Goal: Task Accomplishment & Management: Complete application form

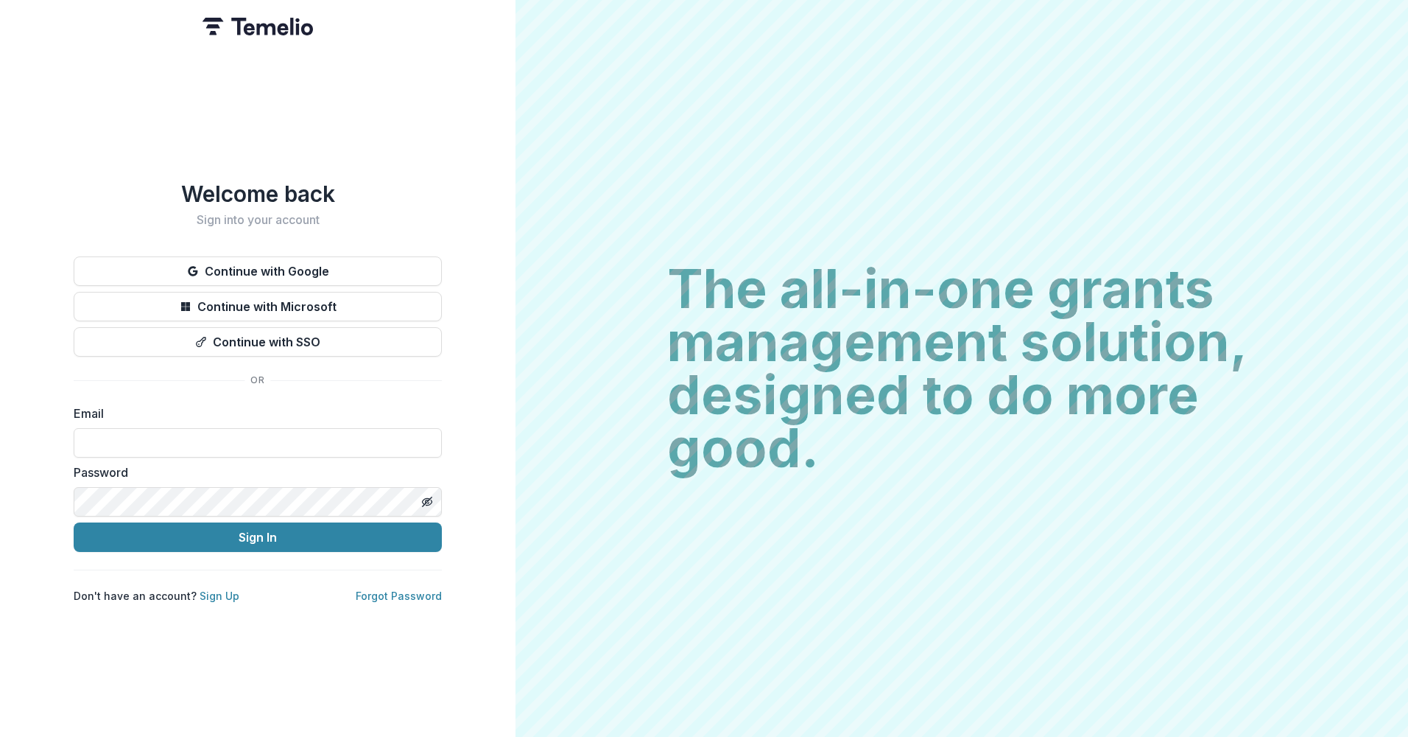
type input "**********"
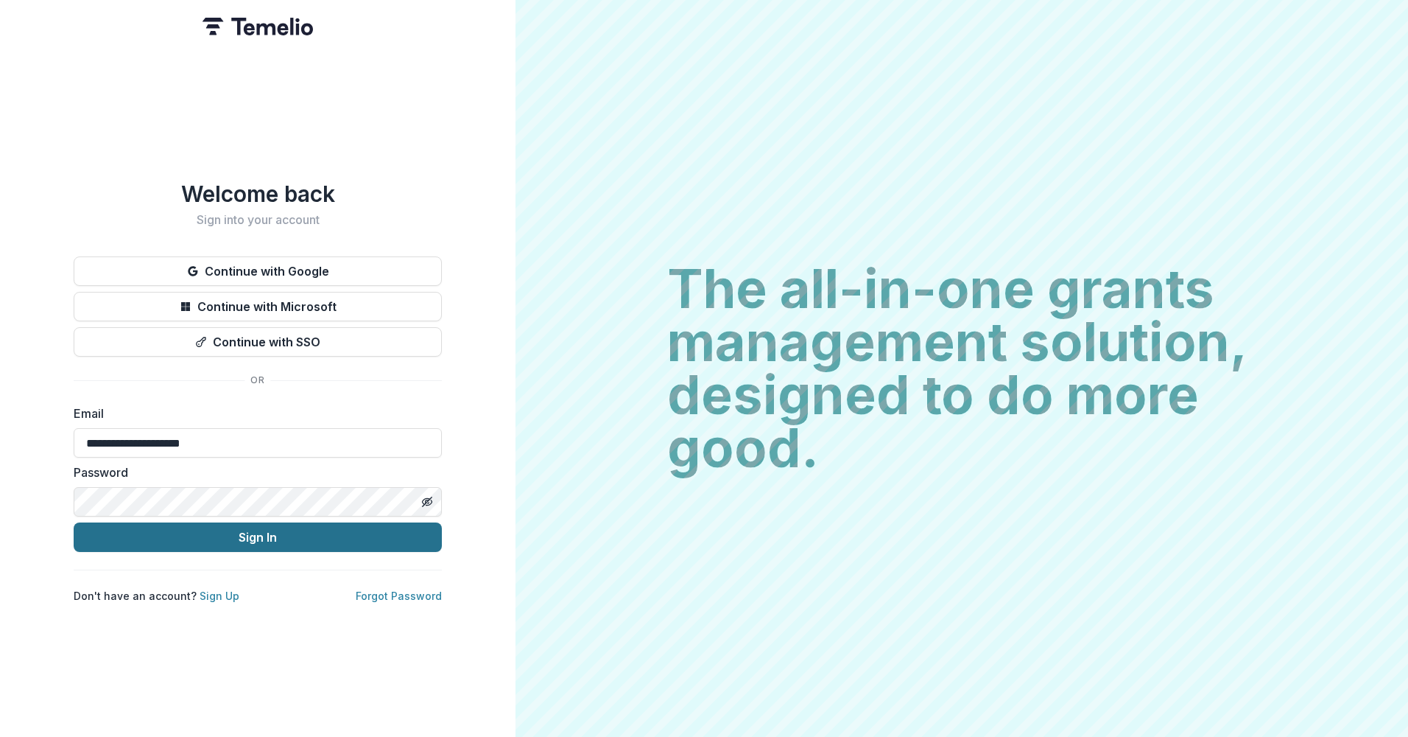
click at [257, 537] on button "Sign In" at bounding box center [258, 536] width 368 height 29
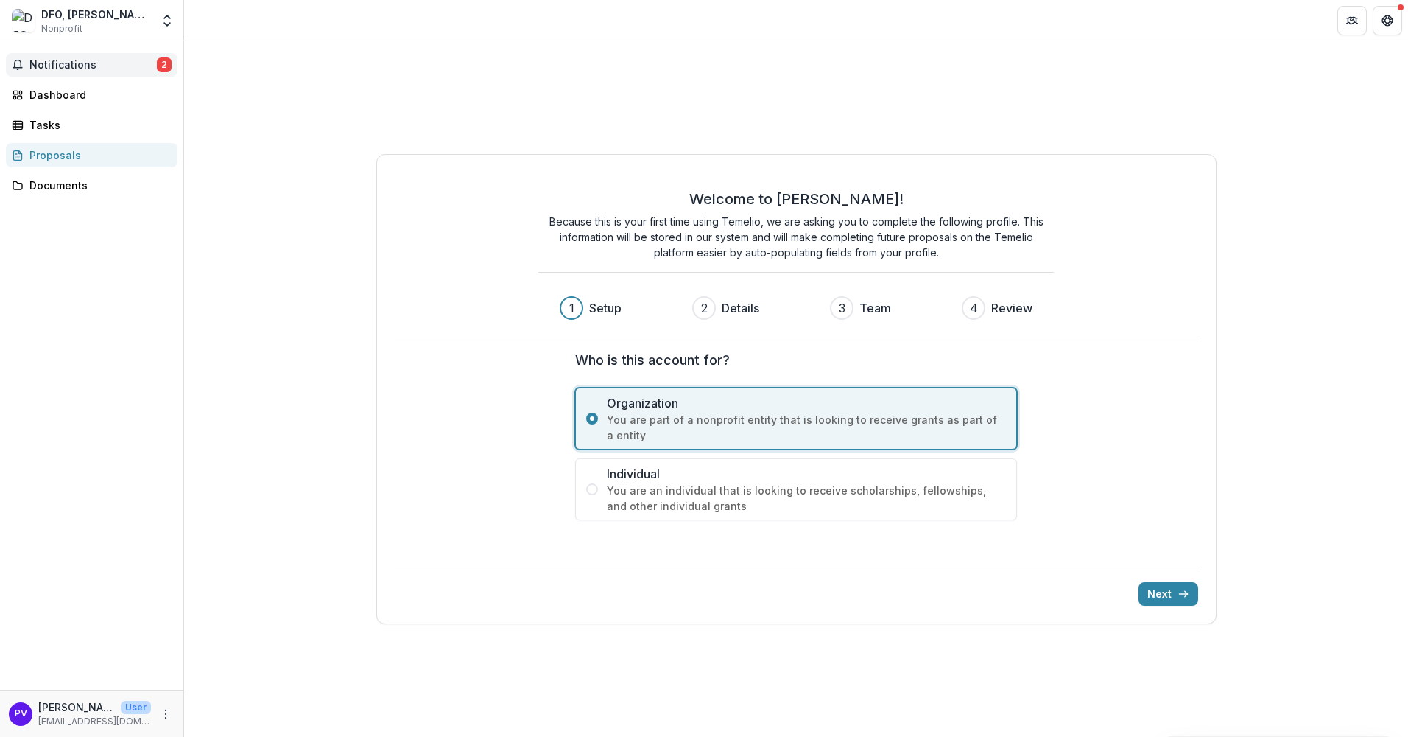
click at [47, 59] on span "Notifications" at bounding box center [92, 65] width 127 height 13
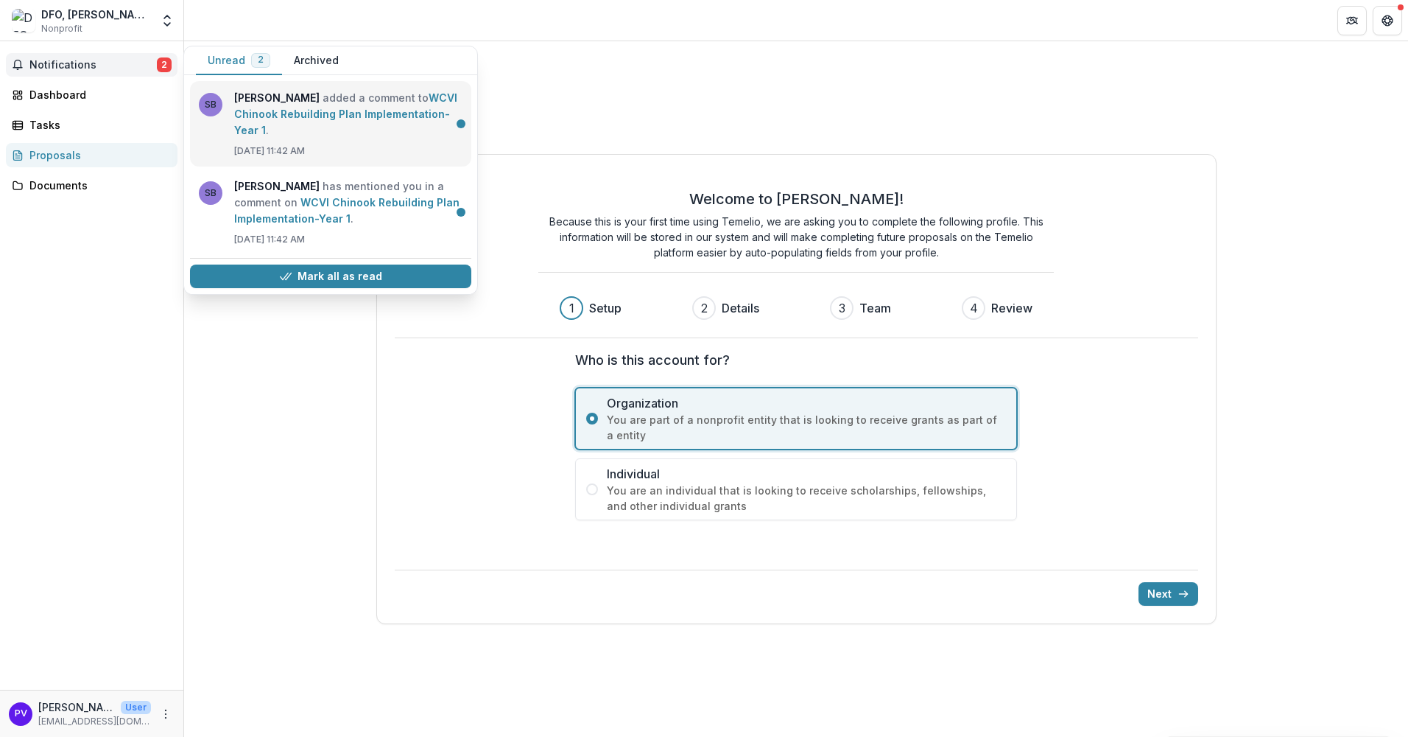
click at [267, 96] on link "WCVI Chinook Rebuilding Plan Implementation-Year 1" at bounding box center [345, 113] width 223 height 45
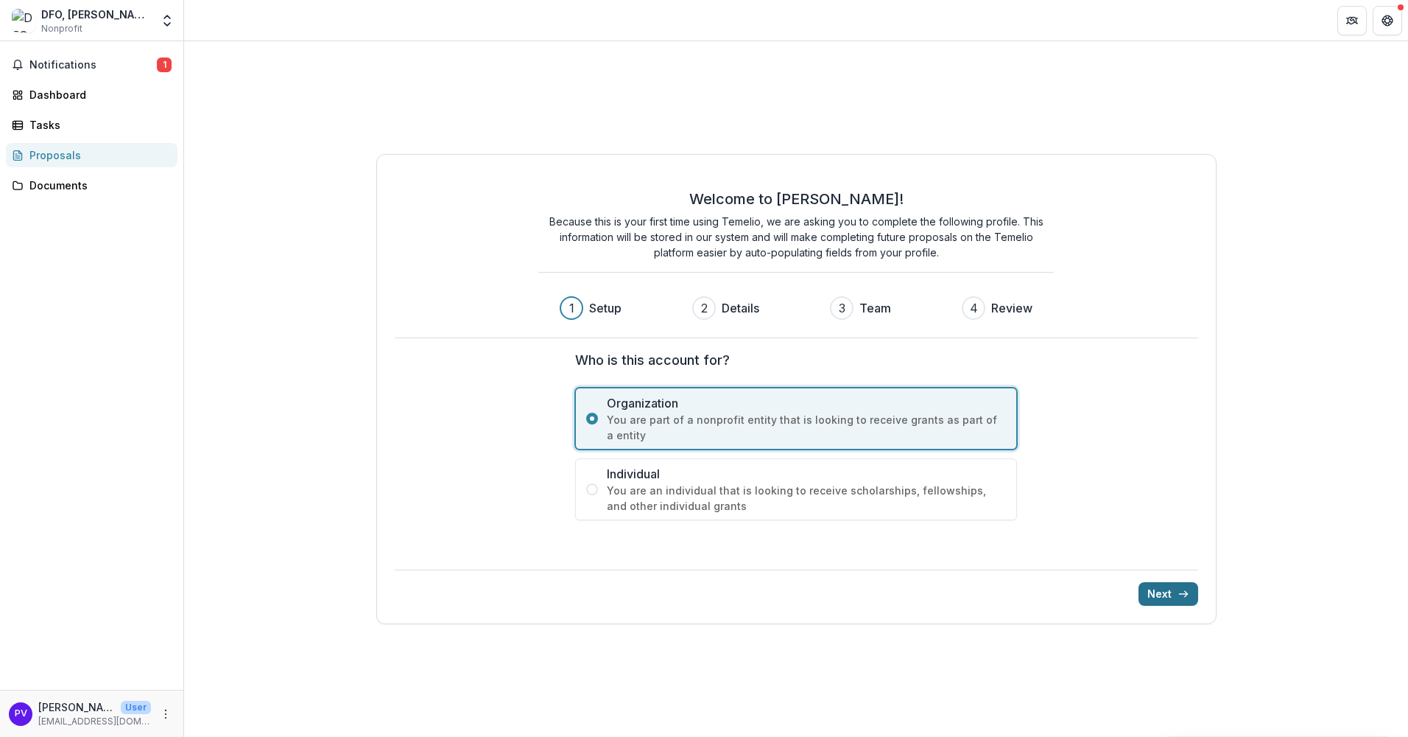
click at [1159, 600] on button "Next" at bounding box center [1169, 594] width 60 height 24
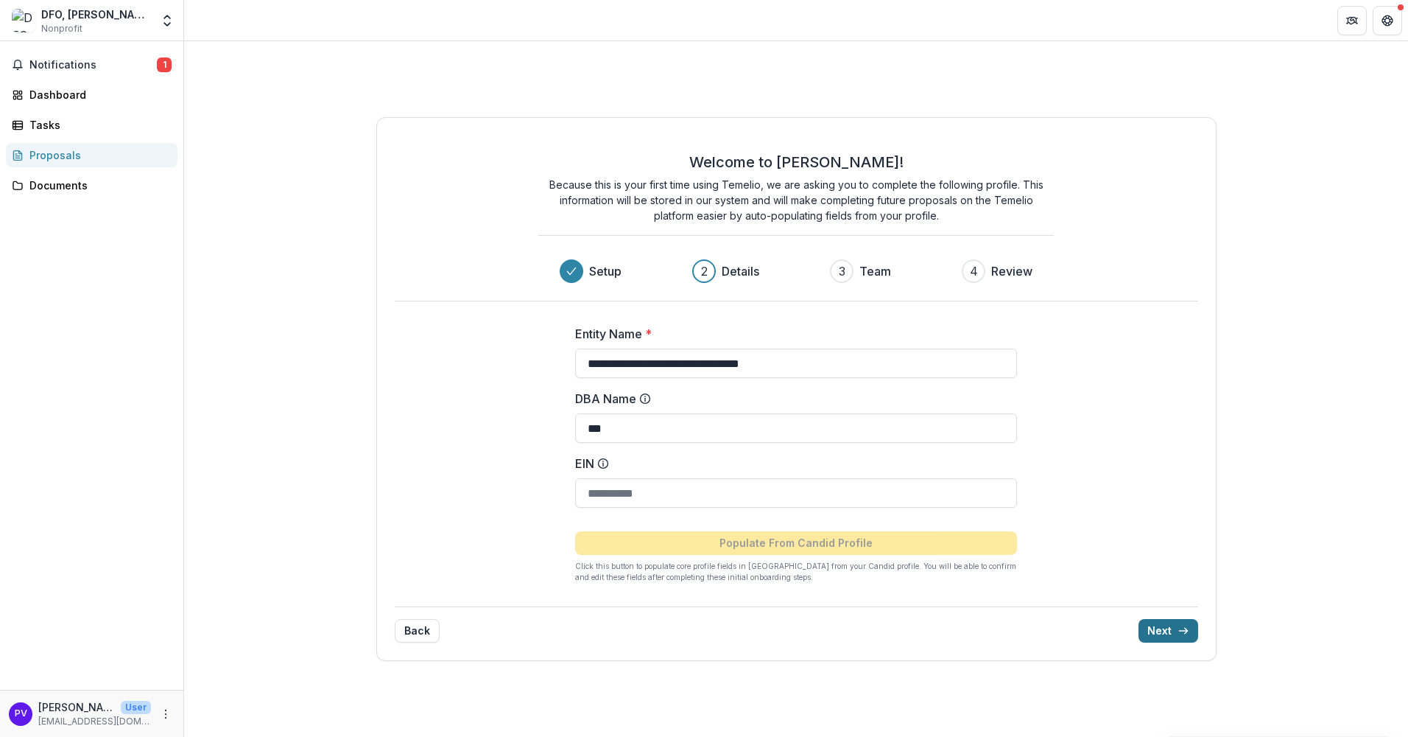
click at [1152, 635] on button "Next" at bounding box center [1169, 631] width 60 height 24
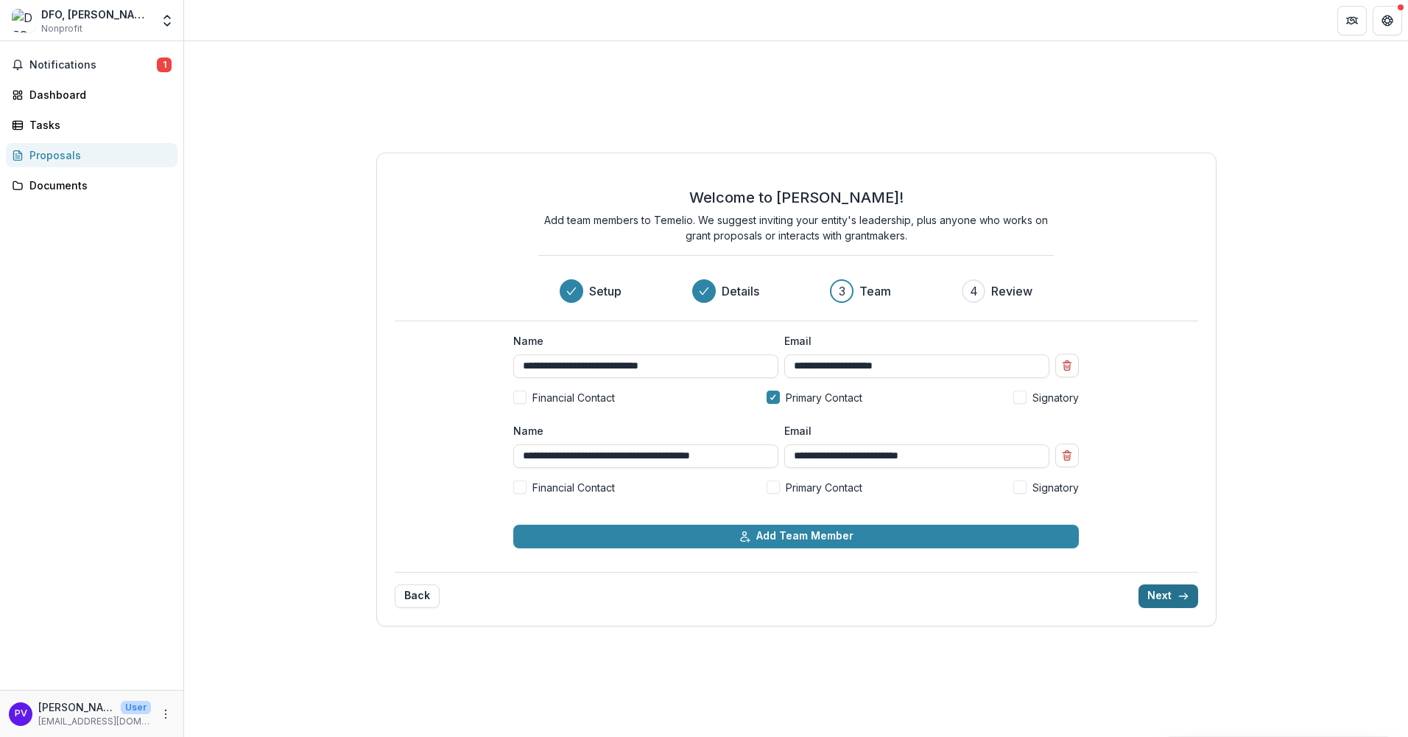
click at [1159, 602] on button "Next" at bounding box center [1169, 596] width 60 height 24
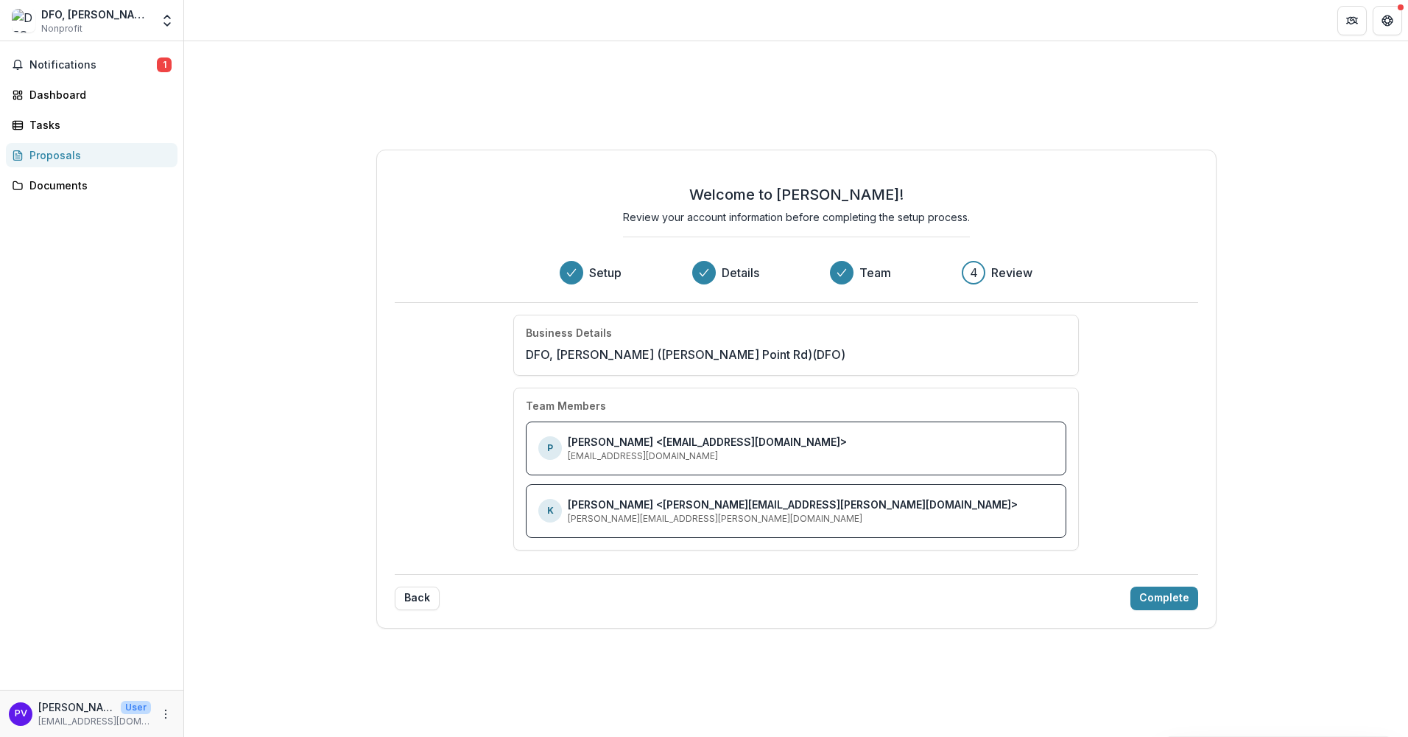
click at [46, 153] on div "Proposals" at bounding box center [97, 154] width 136 height 15
click at [1173, 601] on button "Complete" at bounding box center [1165, 598] width 68 height 24
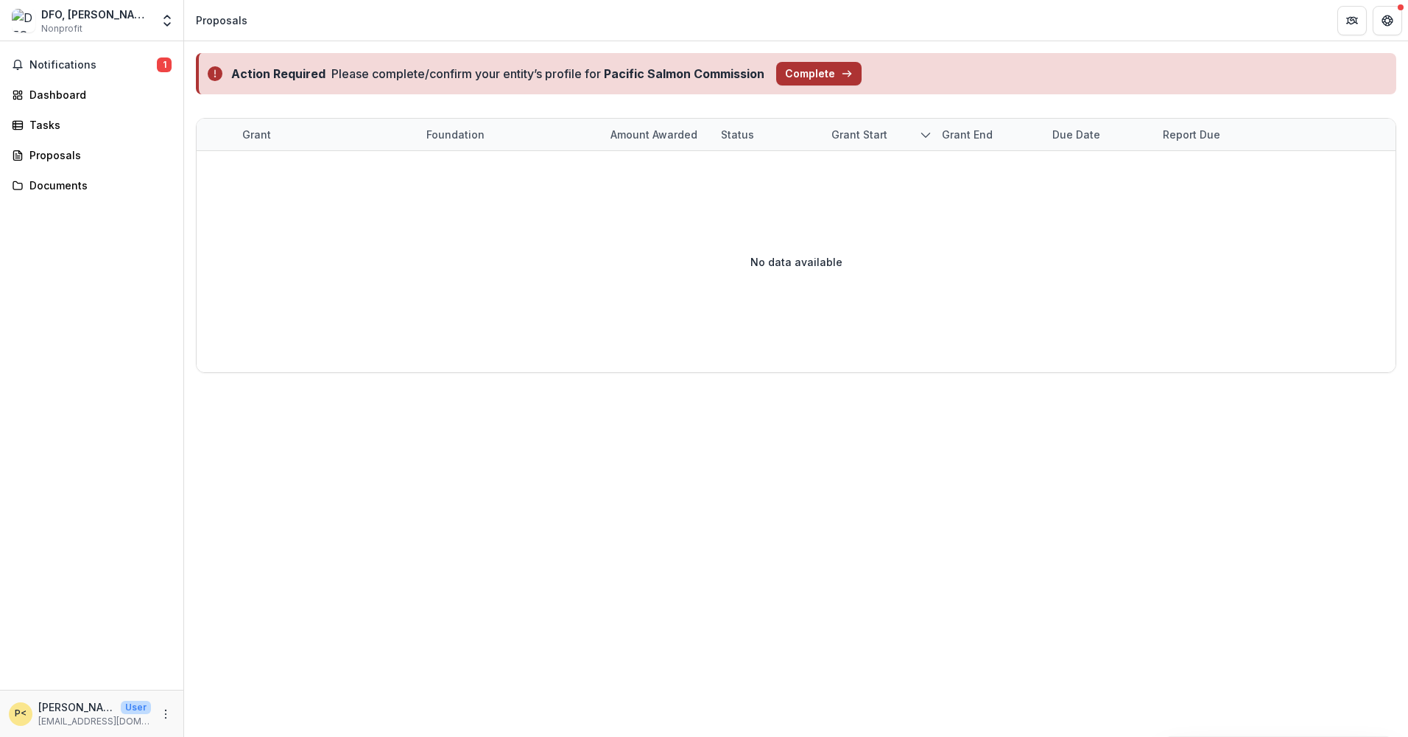
click at [814, 72] on button "Complete" at bounding box center [818, 74] width 85 height 24
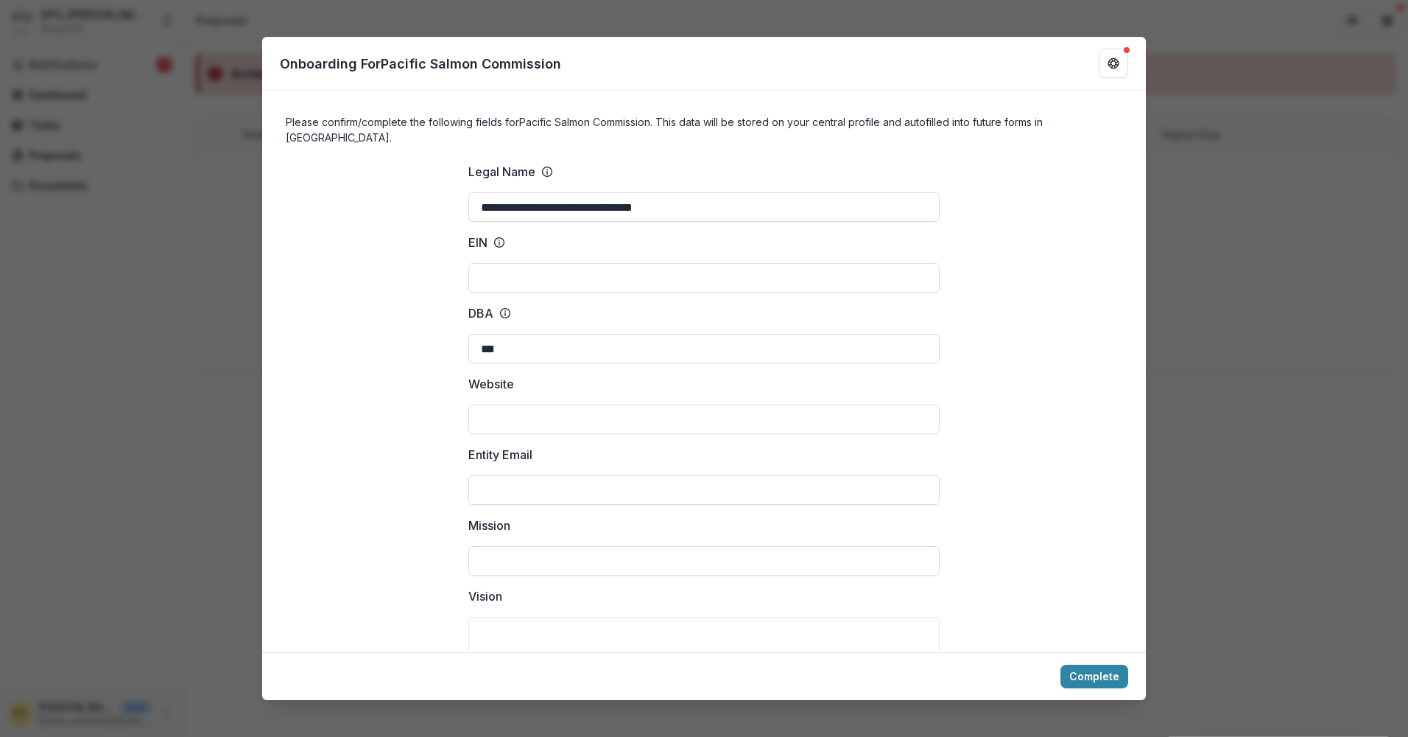
click at [60, 244] on div "**********" at bounding box center [704, 368] width 1408 height 737
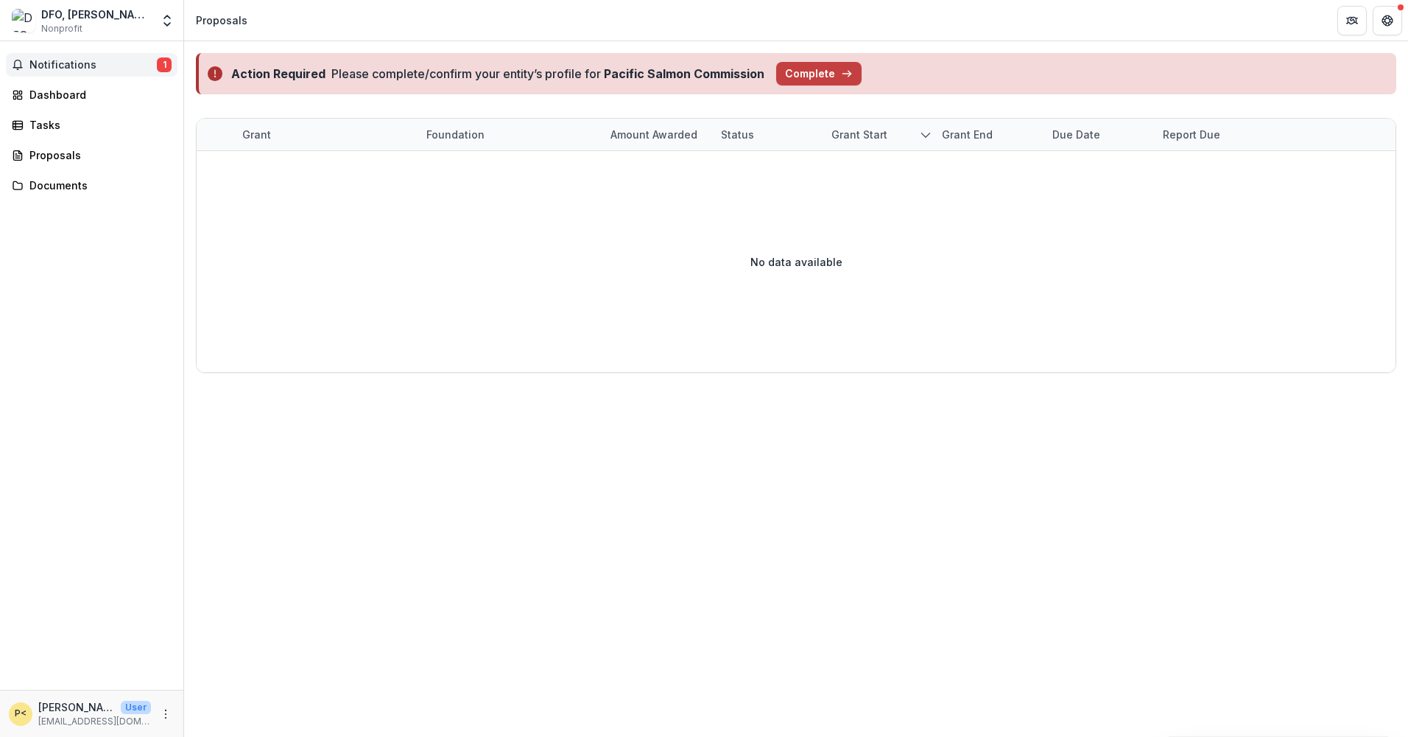
click at [71, 65] on span "Notifications" at bounding box center [92, 65] width 127 height 13
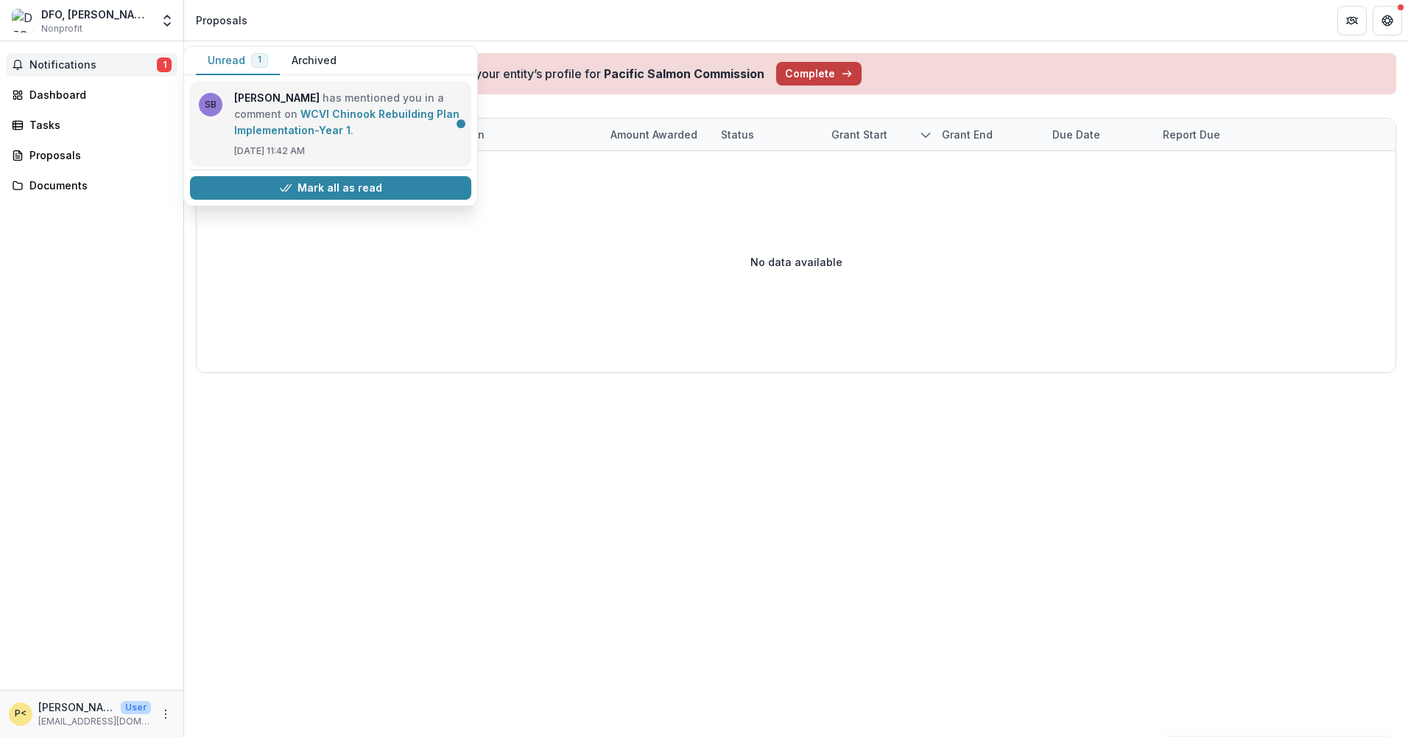
click at [301, 111] on link "WCVI Chinook Rebuilding Plan Implementation-Year 1" at bounding box center [346, 122] width 225 height 29
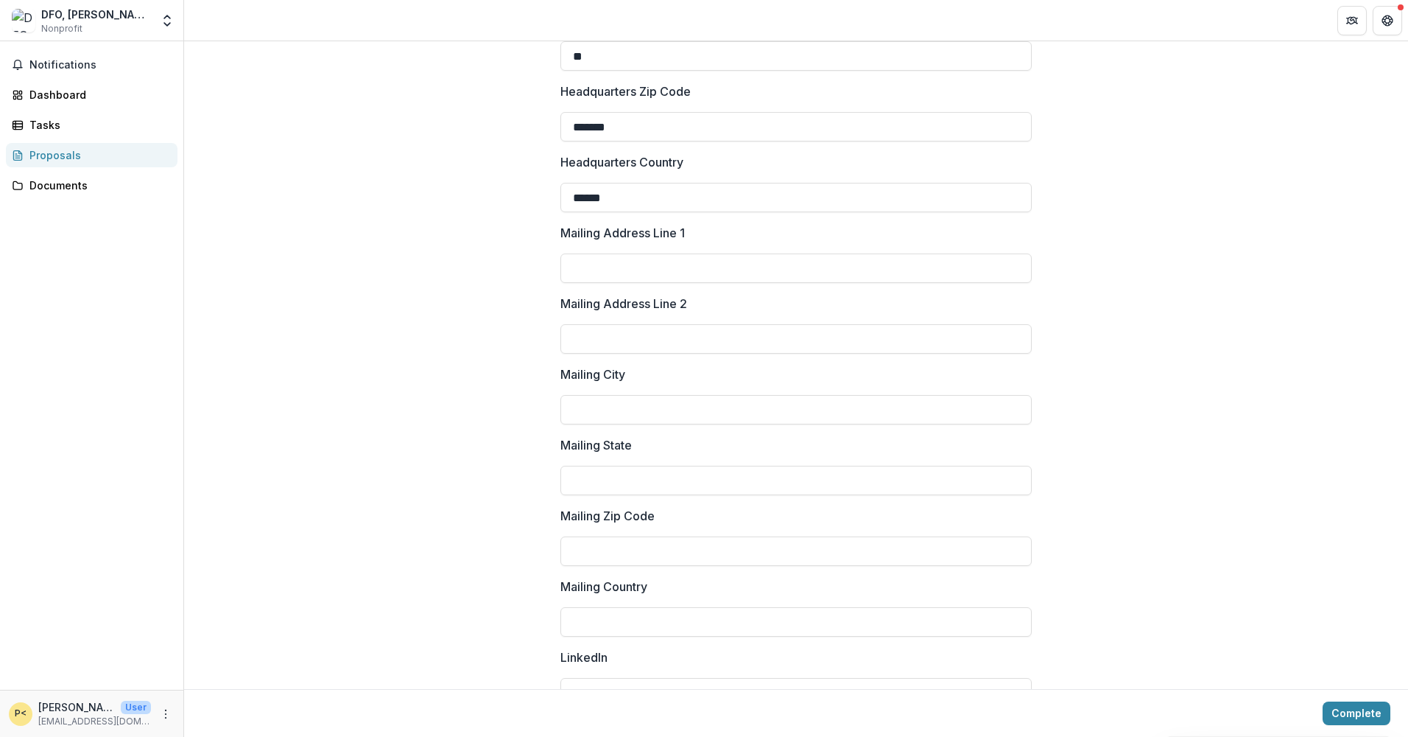
scroll to position [1694, 0]
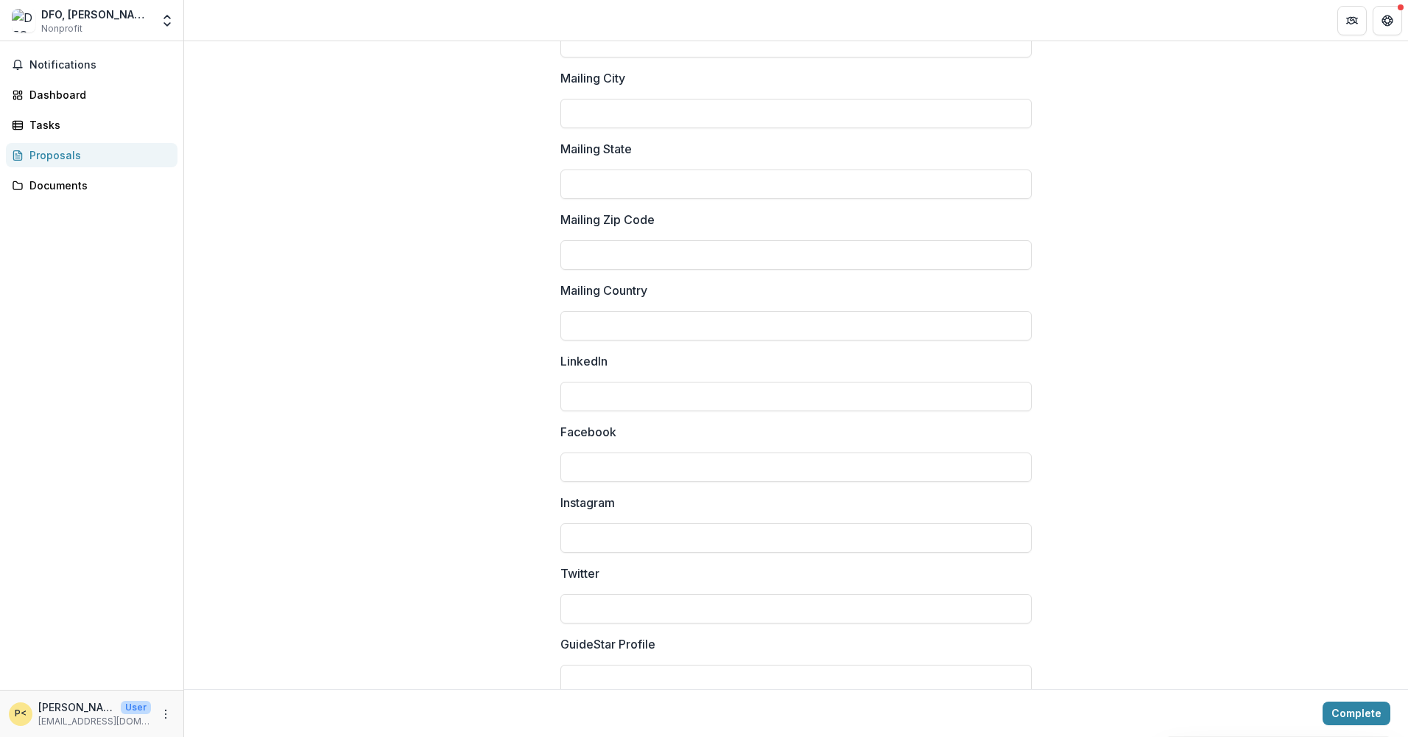
click at [67, 715] on p "[EMAIL_ADDRESS][DOMAIN_NAME]" at bounding box center [94, 721] width 113 height 13
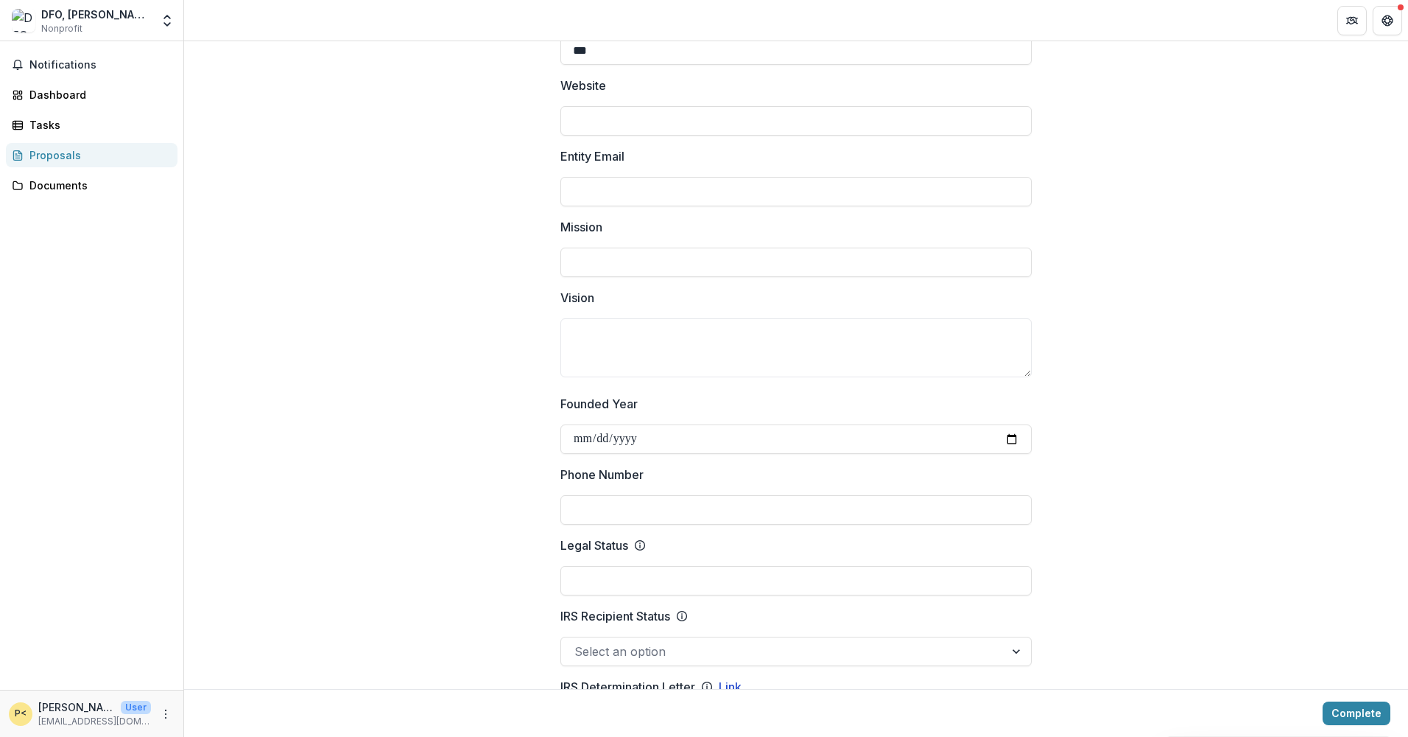
scroll to position [0, 0]
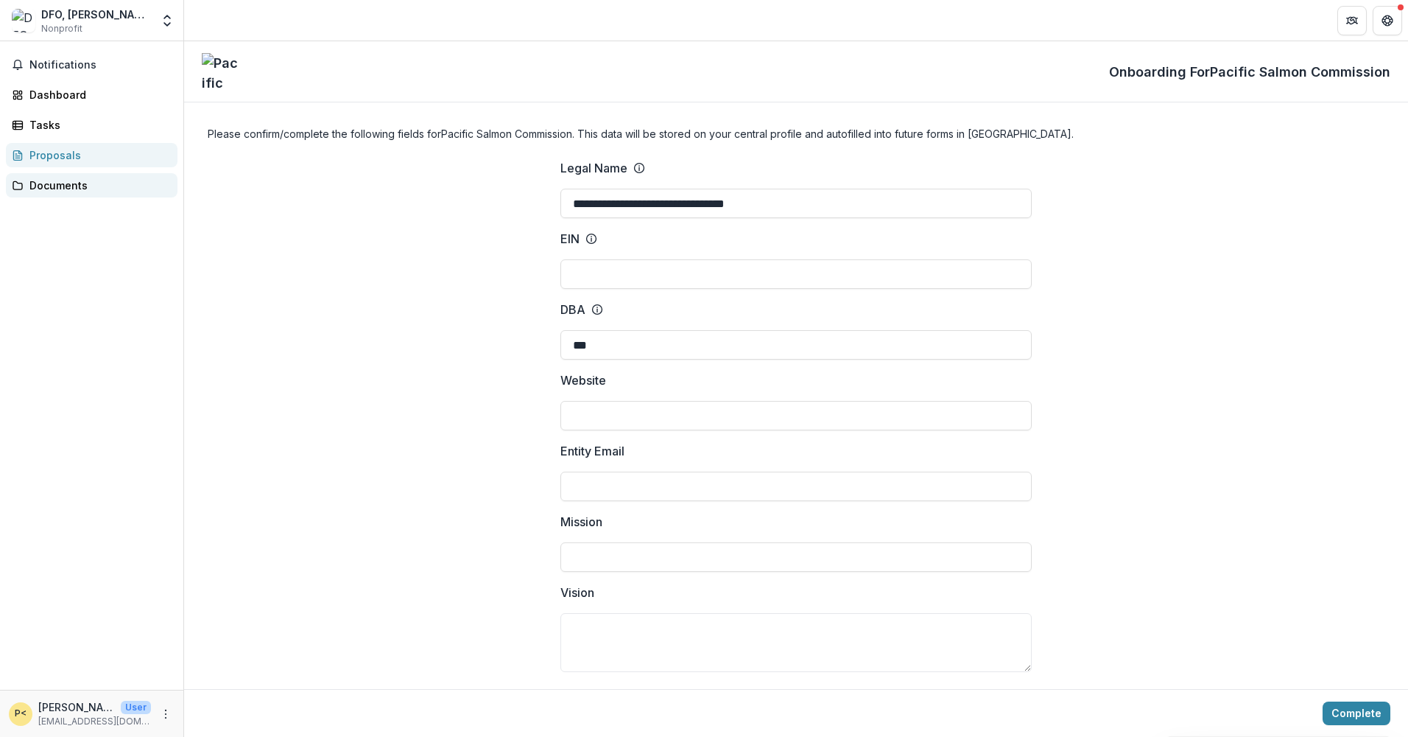
click at [38, 183] on div "Documents" at bounding box center [97, 185] width 136 height 15
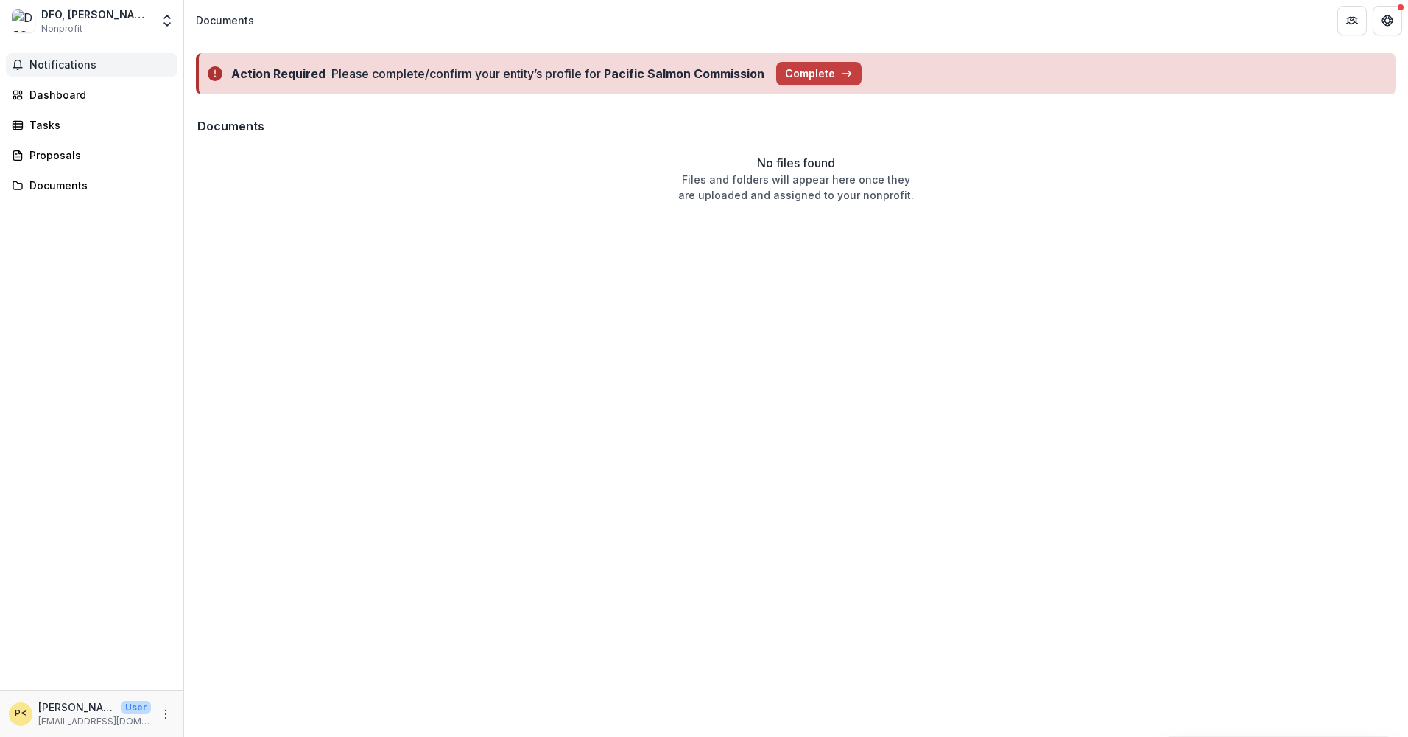
click at [57, 63] on span "Notifications" at bounding box center [100, 65] width 142 height 13
click at [43, 99] on div "Dashboard" at bounding box center [97, 94] width 136 height 15
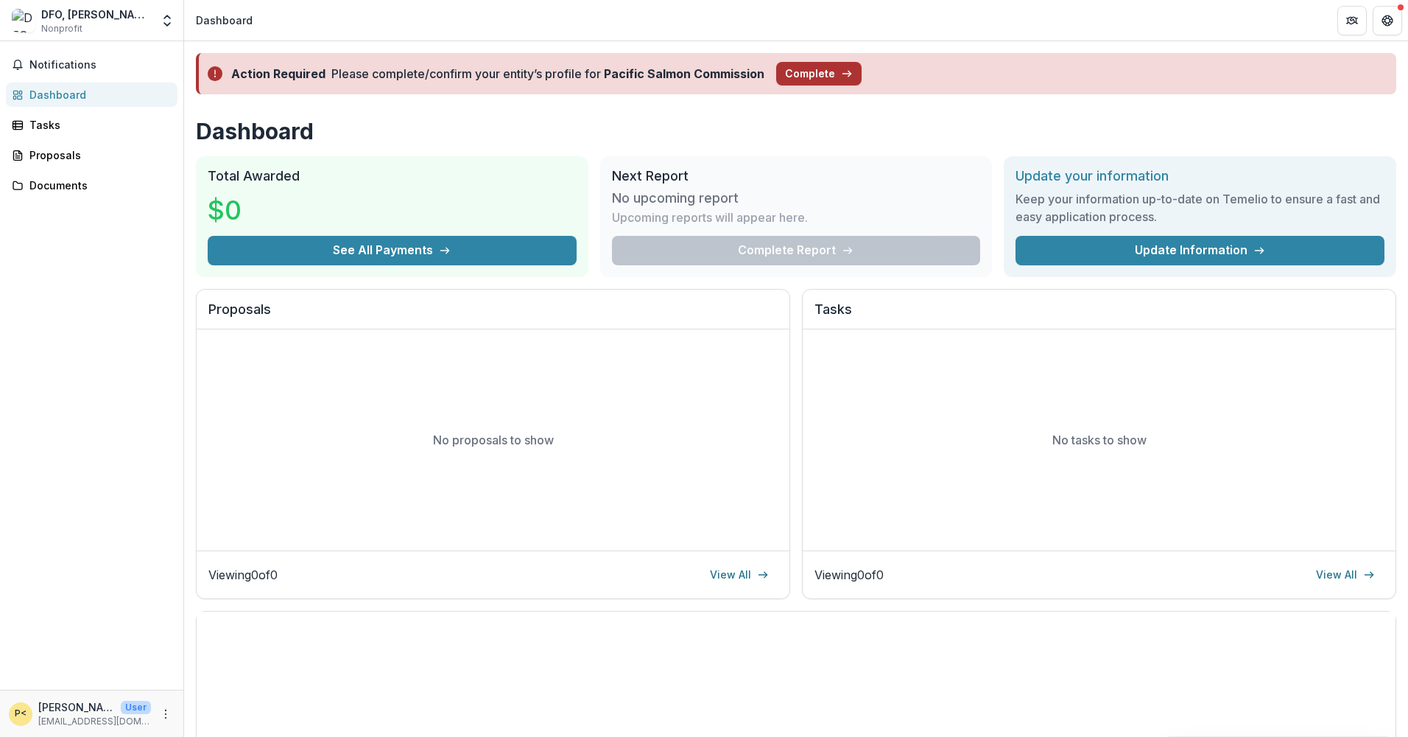
click at [809, 76] on button "Complete" at bounding box center [818, 74] width 85 height 24
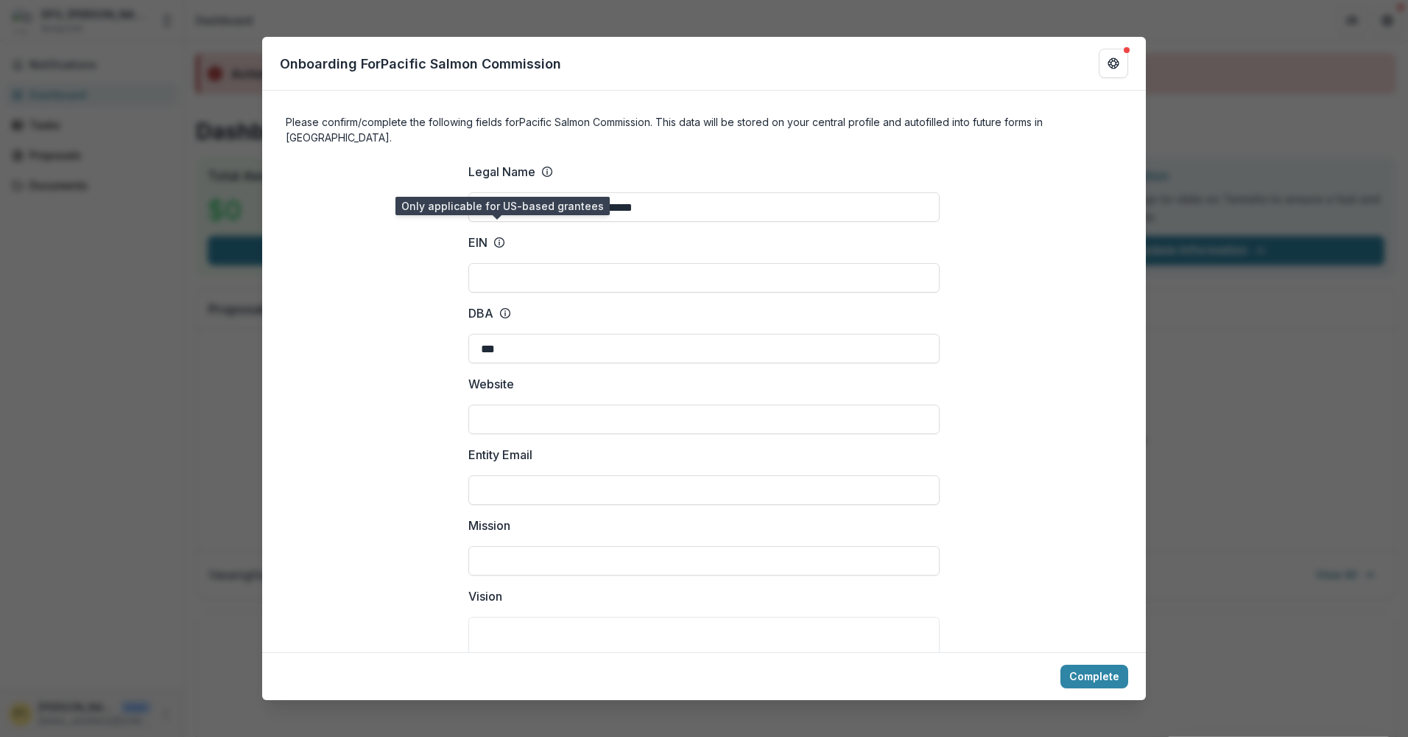
click at [500, 236] on icon at bounding box center [500, 242] width 12 height 12
click at [500, 263] on input "EIN" at bounding box center [703, 277] width 471 height 29
click at [552, 475] on input "Entity Email" at bounding box center [703, 489] width 471 height 29
type input "**********"
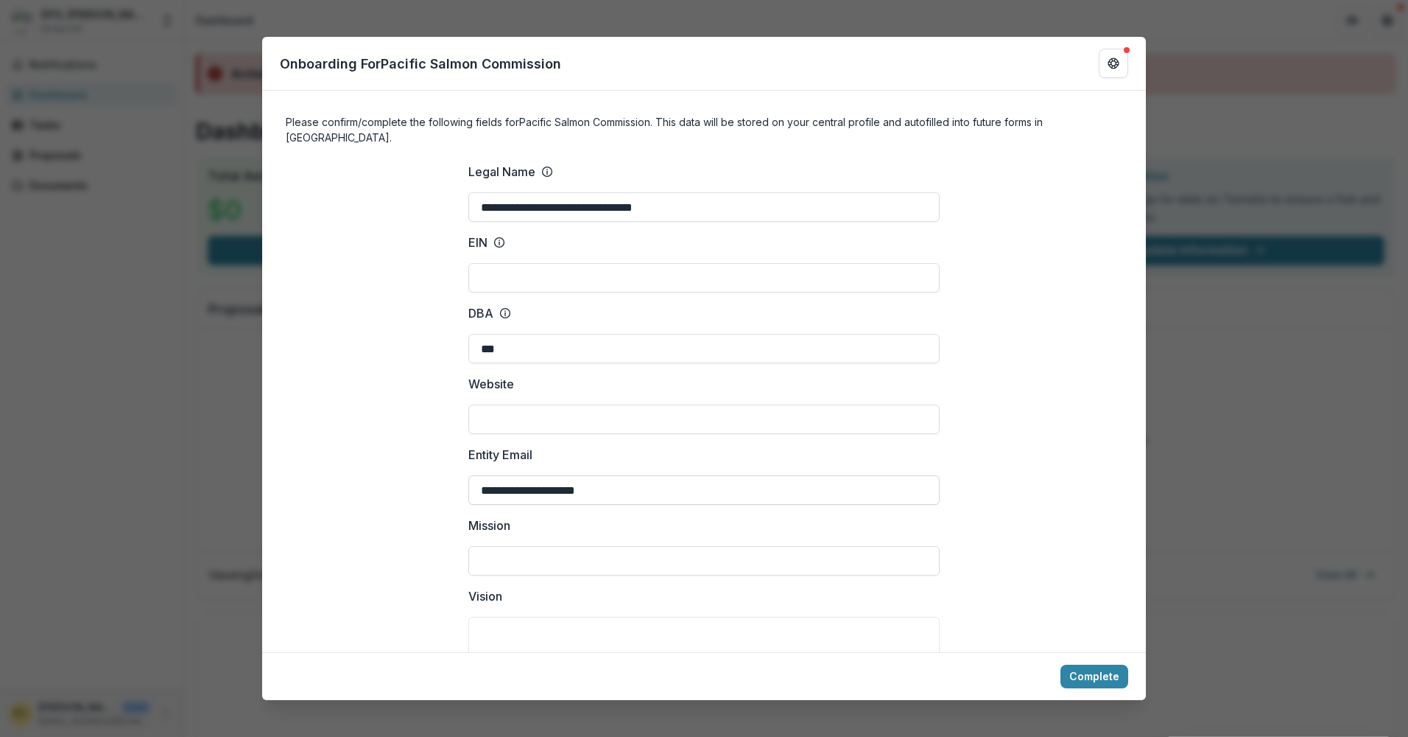
type input "**********"
click at [1110, 675] on button "Complete" at bounding box center [1095, 676] width 68 height 24
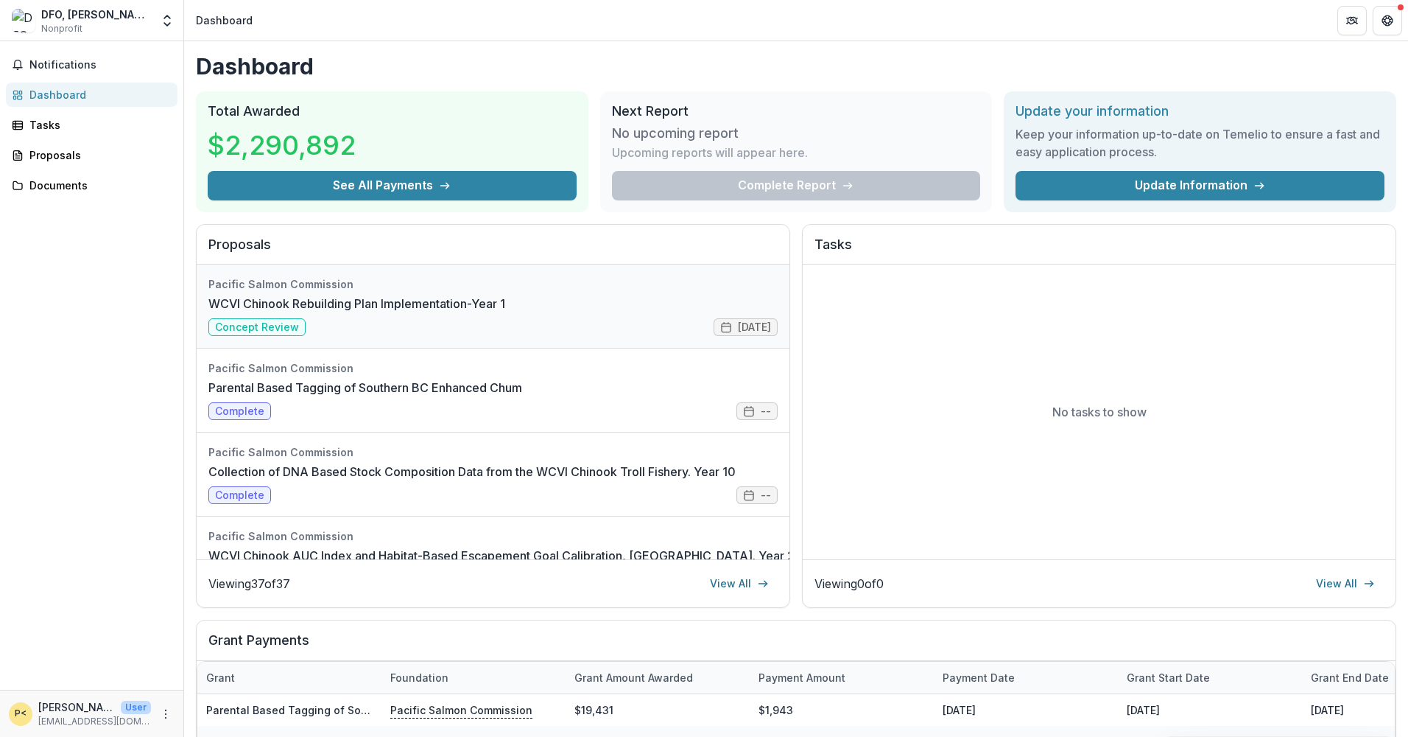
click at [364, 299] on link "WCVI Chinook Rebuilding Plan Implementation-Year 1" at bounding box center [356, 304] width 297 height 18
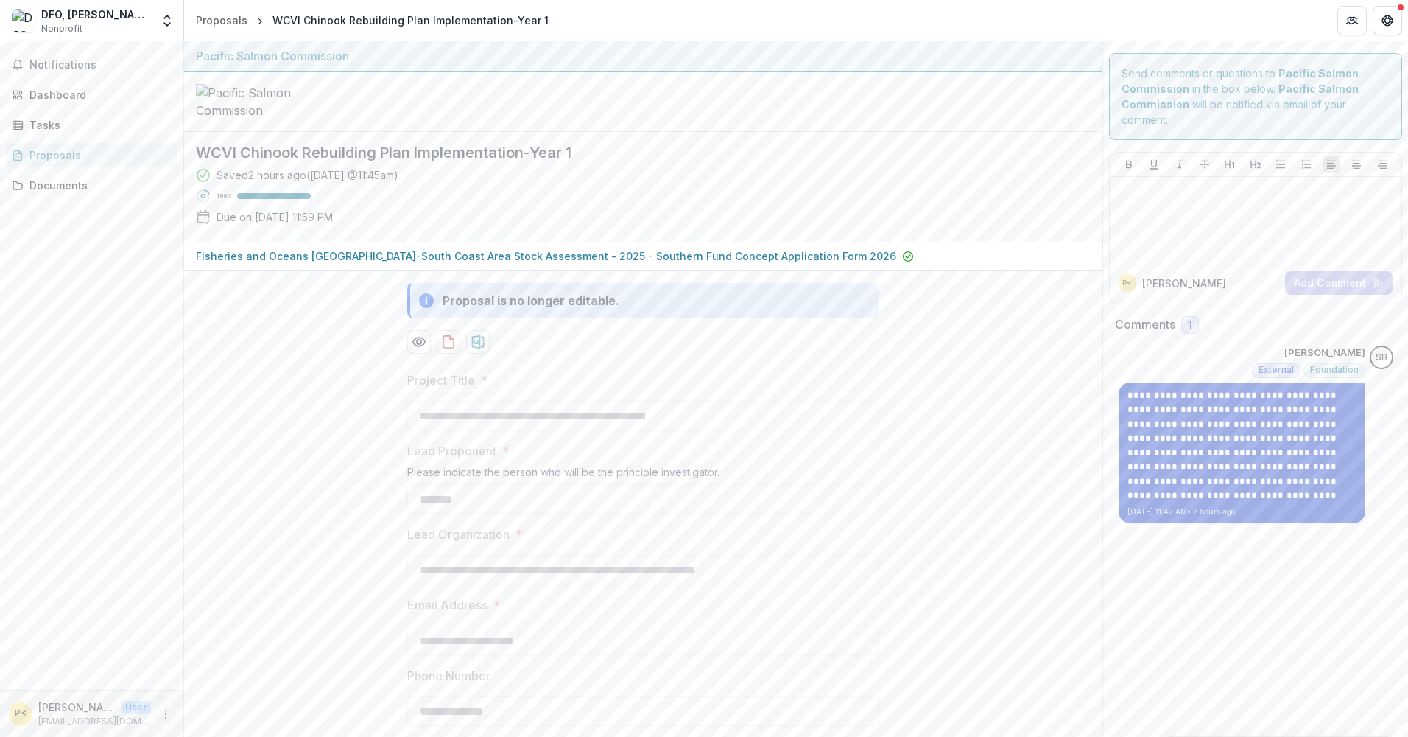
click at [1284, 510] on p "[DATE] 11:42 AM • 2 hours ago" at bounding box center [1242, 511] width 229 height 11
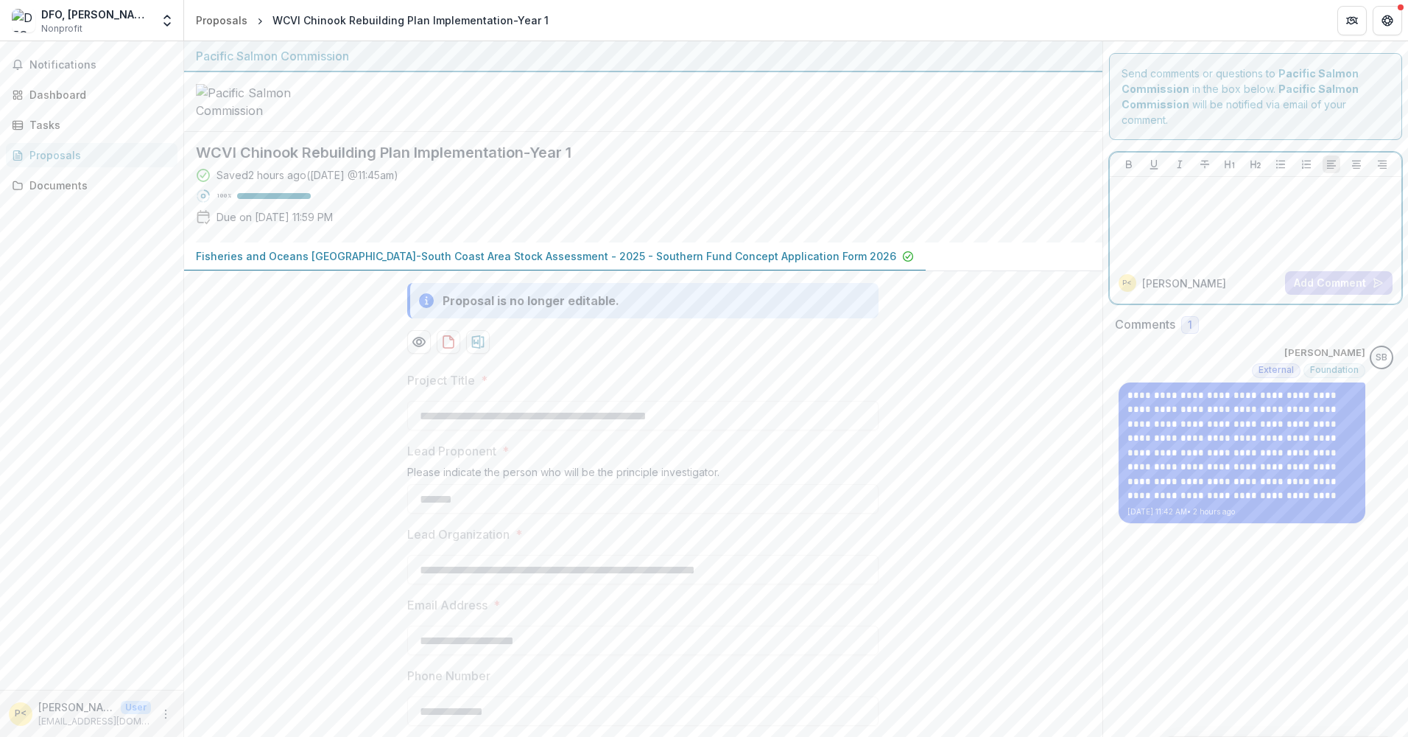
click at [1214, 244] on div at bounding box center [1256, 220] width 281 height 74
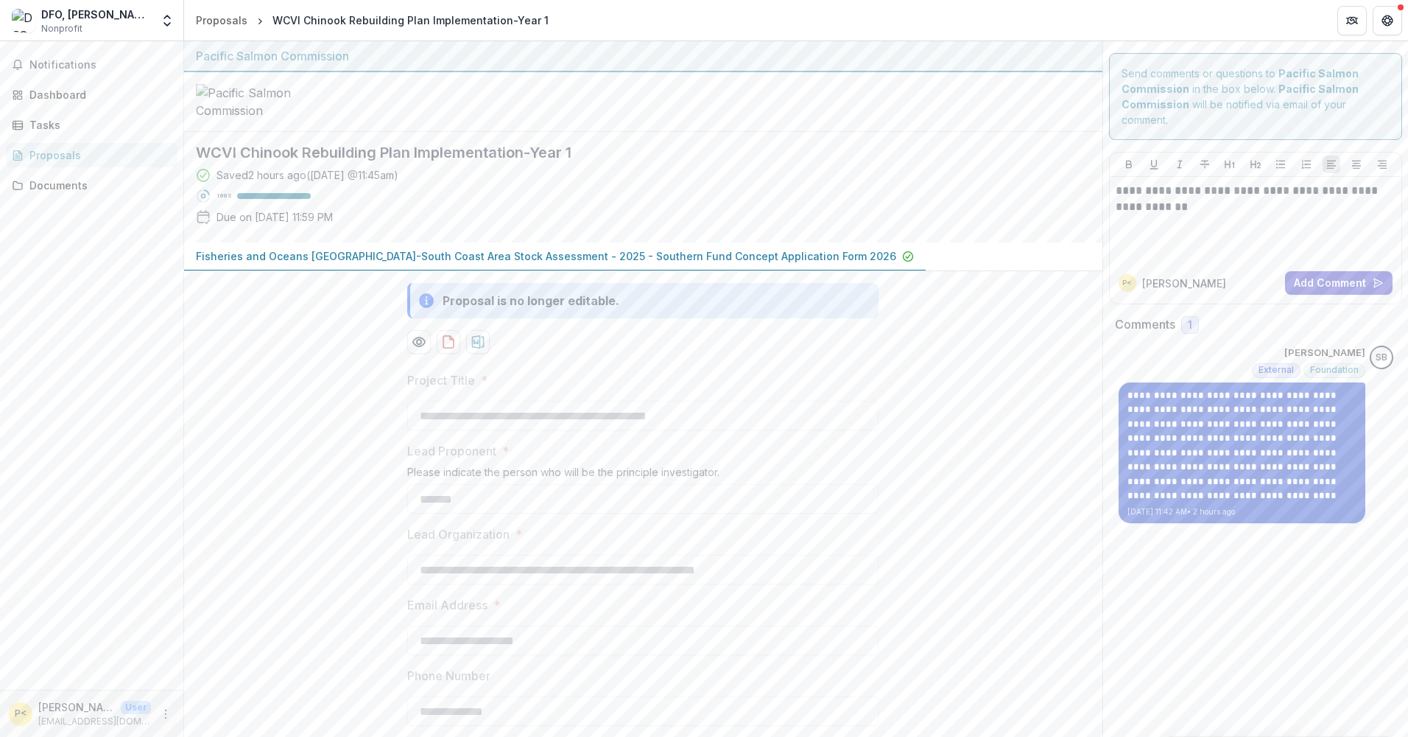
click at [1244, 446] on p "**********" at bounding box center [1242, 445] width 229 height 115
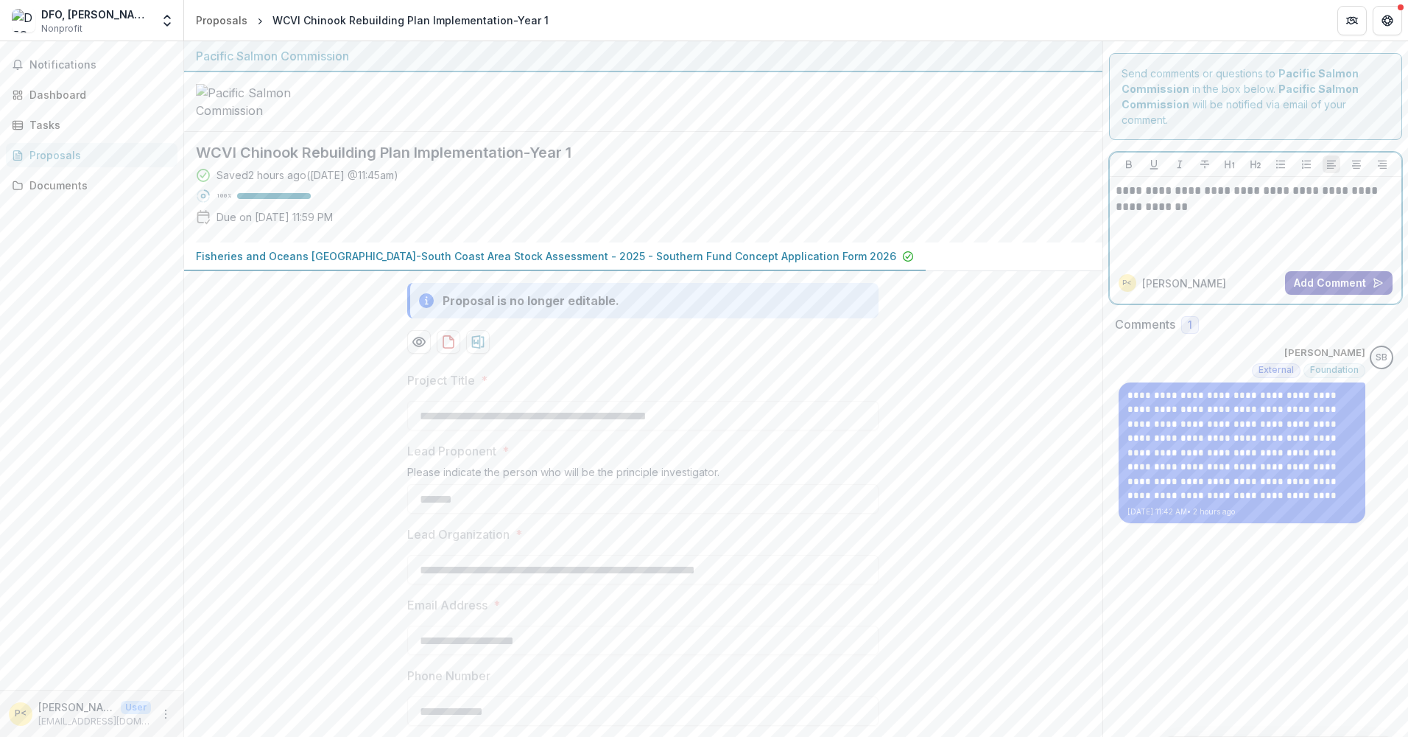
click at [1318, 280] on button "Add Comment" at bounding box center [1339, 283] width 108 height 24
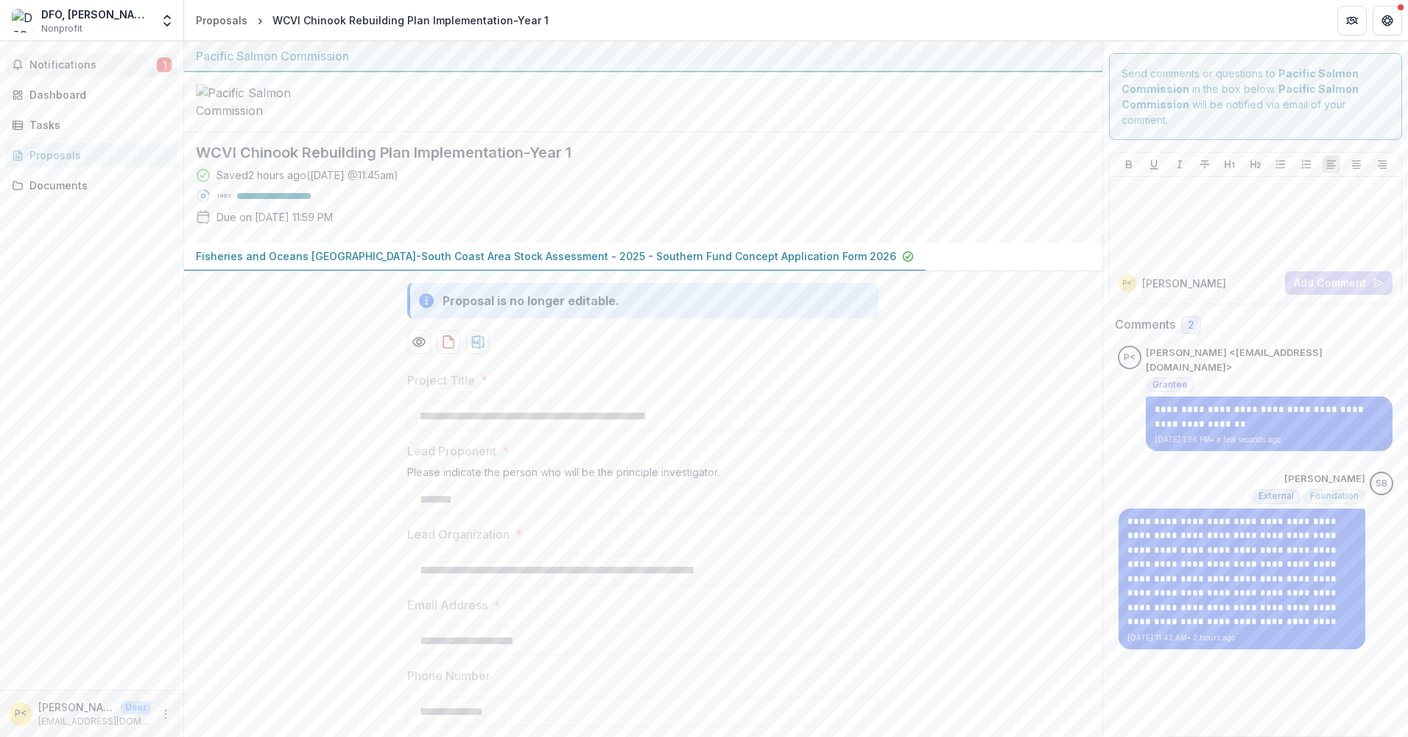
click at [63, 65] on span "Notifications" at bounding box center [92, 65] width 127 height 13
click at [67, 88] on div "Dashboard" at bounding box center [97, 94] width 136 height 15
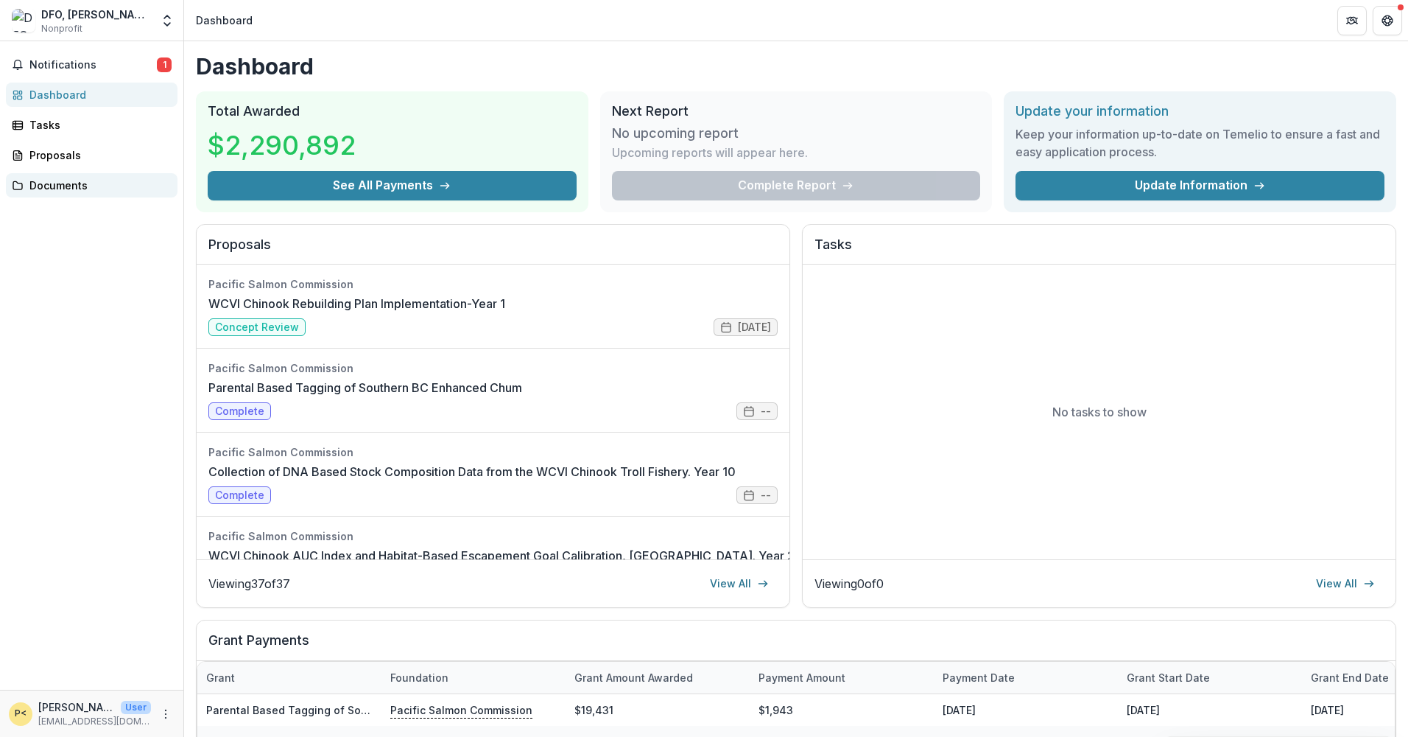
click at [45, 185] on div "Documents" at bounding box center [97, 185] width 136 height 15
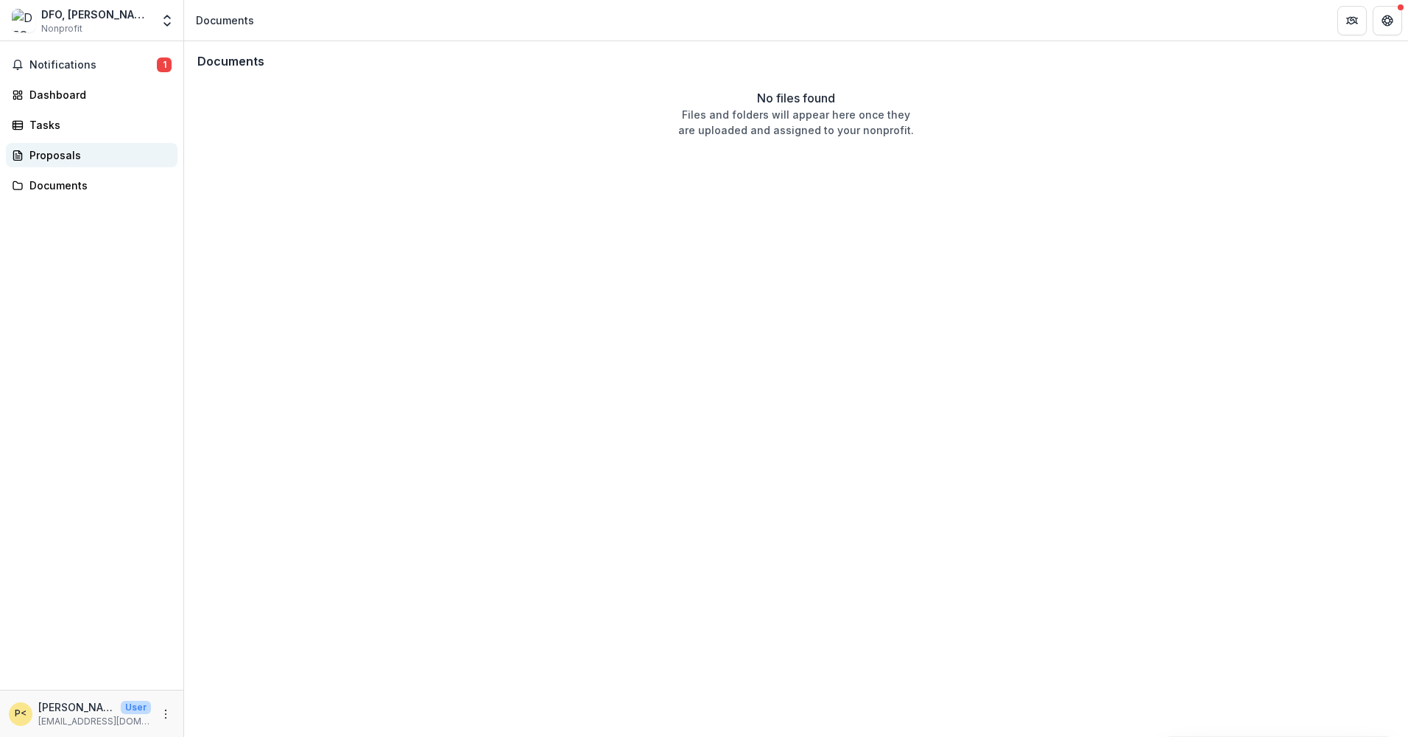
click at [39, 160] on div "Proposals" at bounding box center [97, 154] width 136 height 15
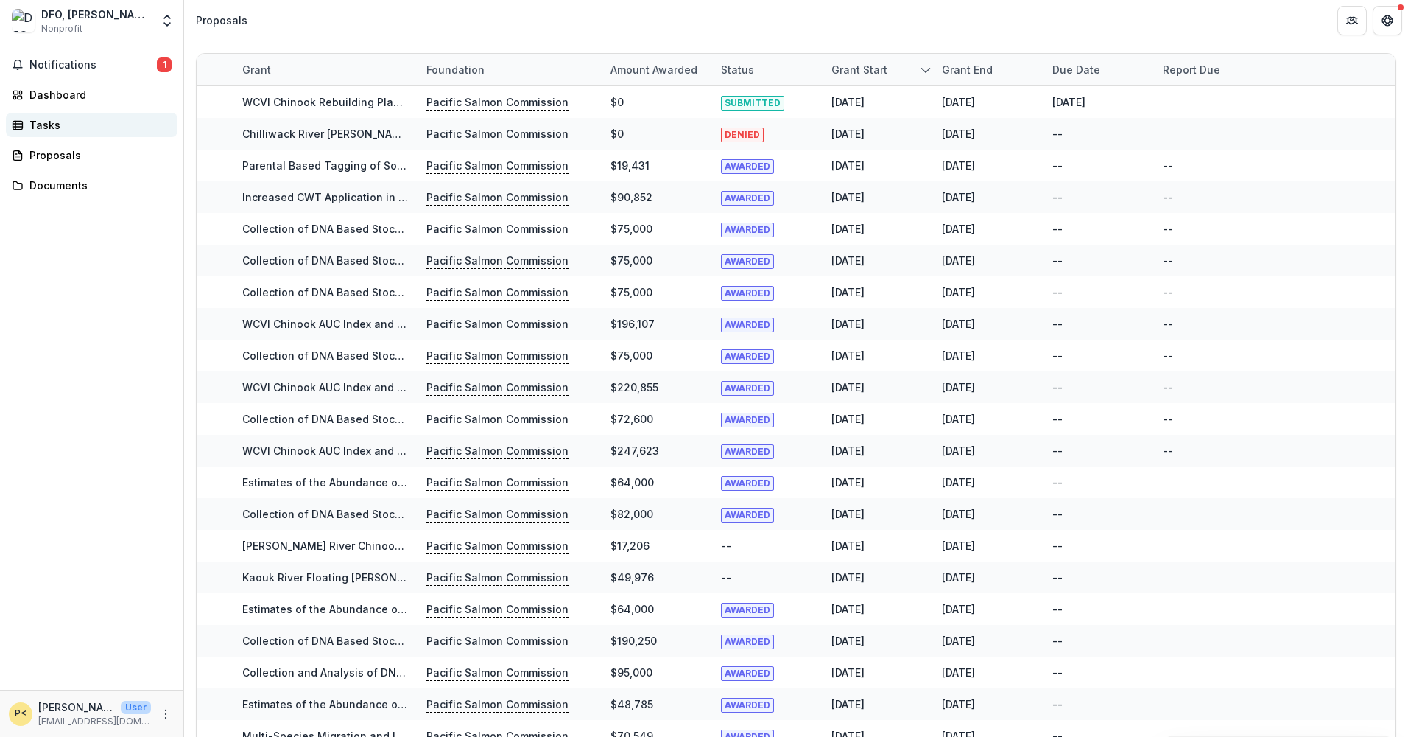
click at [49, 120] on div "Tasks" at bounding box center [97, 124] width 136 height 15
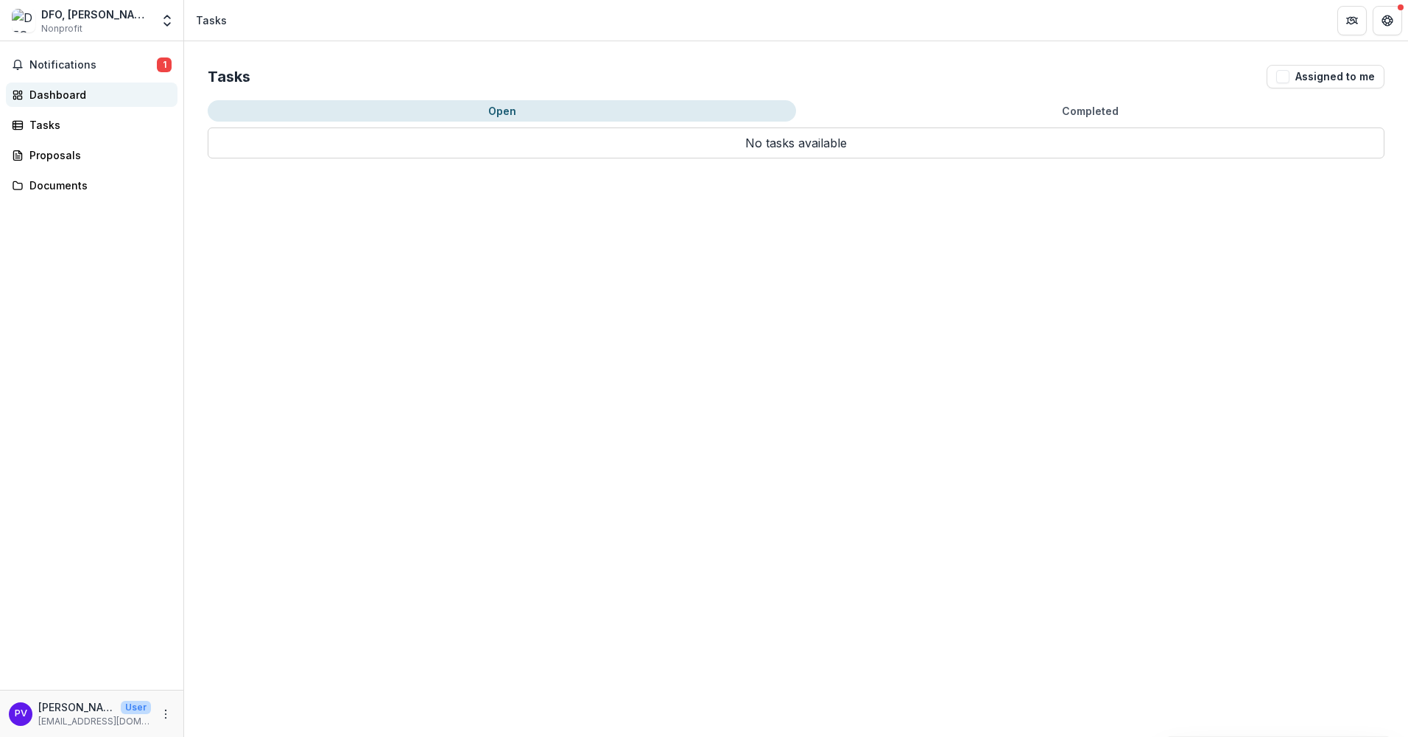
click at [55, 96] on div "Dashboard" at bounding box center [97, 94] width 136 height 15
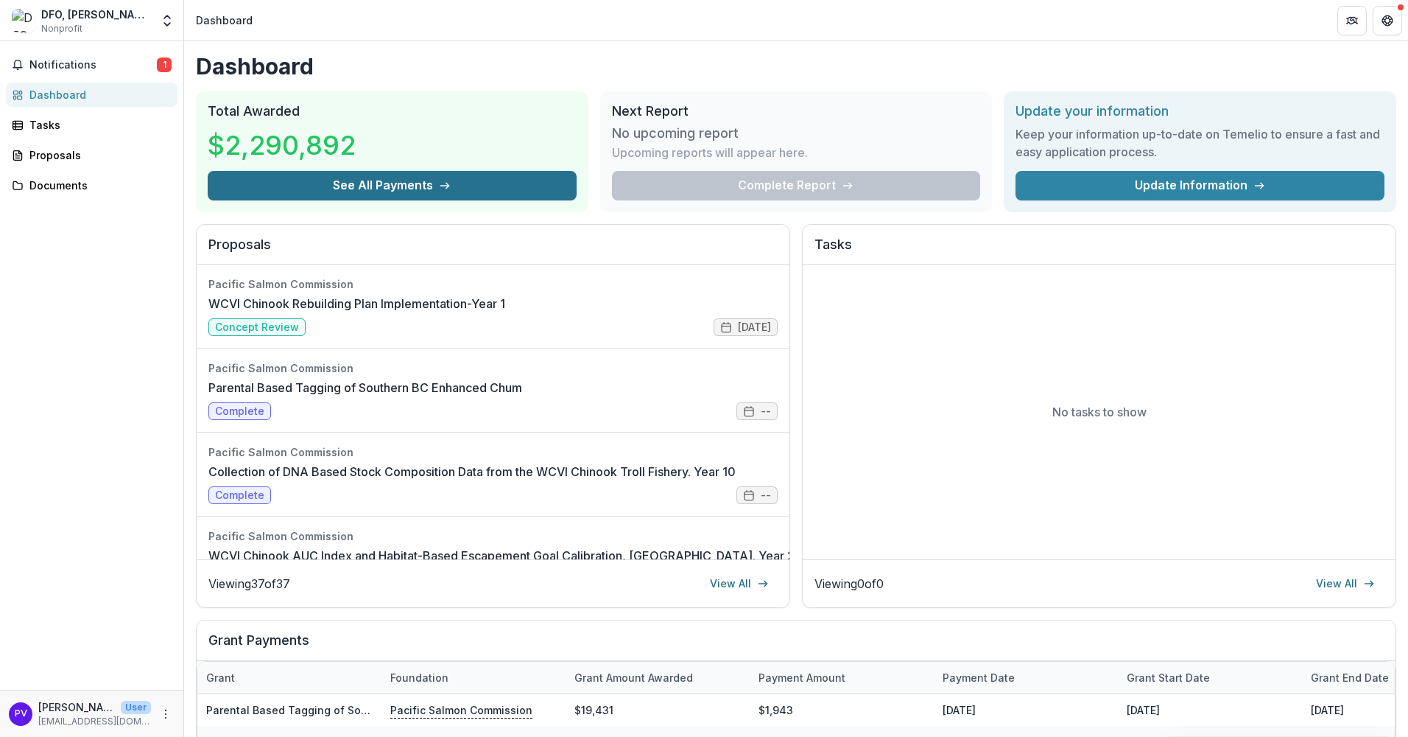
click at [342, 183] on button "See All Payments" at bounding box center [392, 185] width 369 height 29
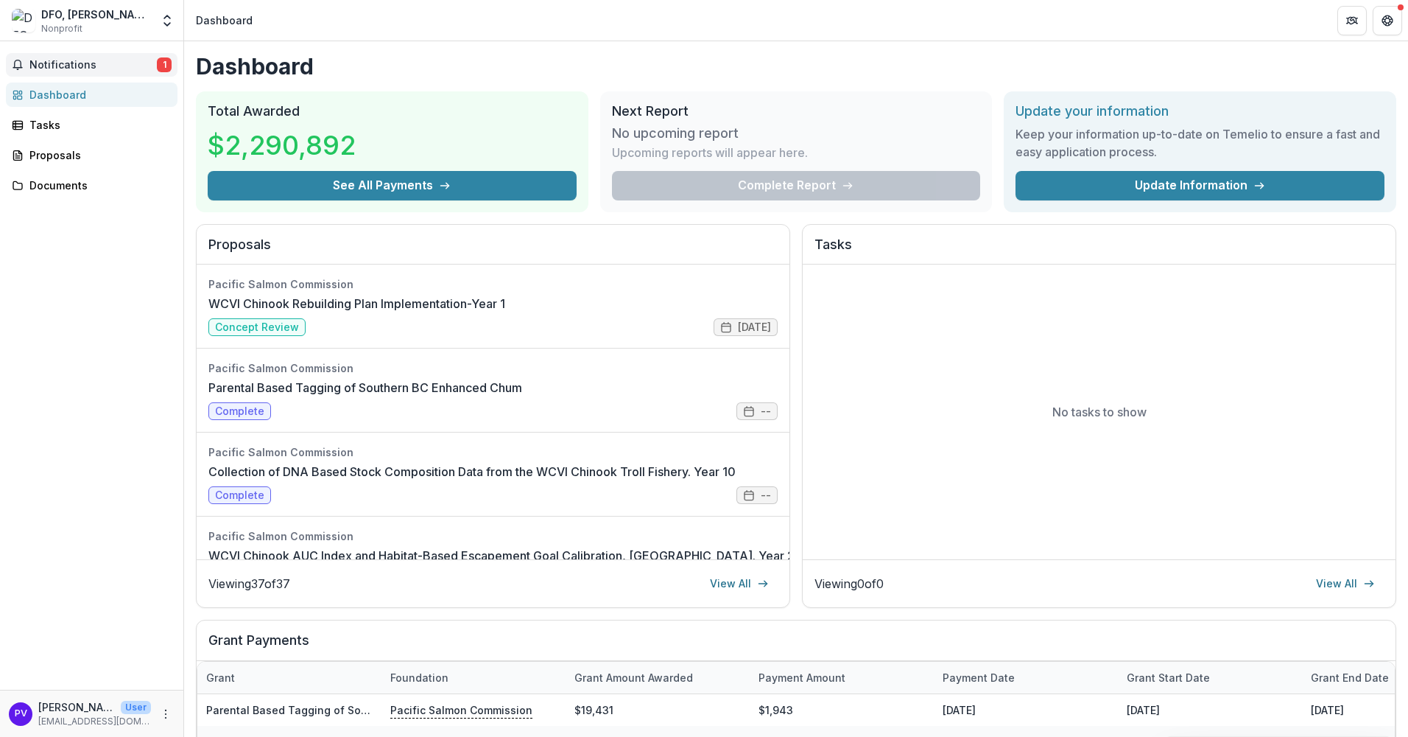
click at [76, 63] on span "Notifications" at bounding box center [92, 65] width 127 height 13
click at [31, 363] on div "Notifications 3 Unread 3 Archived SB [PERSON_NAME] added a comment to WCVI Chin…" at bounding box center [91, 365] width 183 height 648
click at [62, 151] on div "Proposals" at bounding box center [97, 154] width 136 height 15
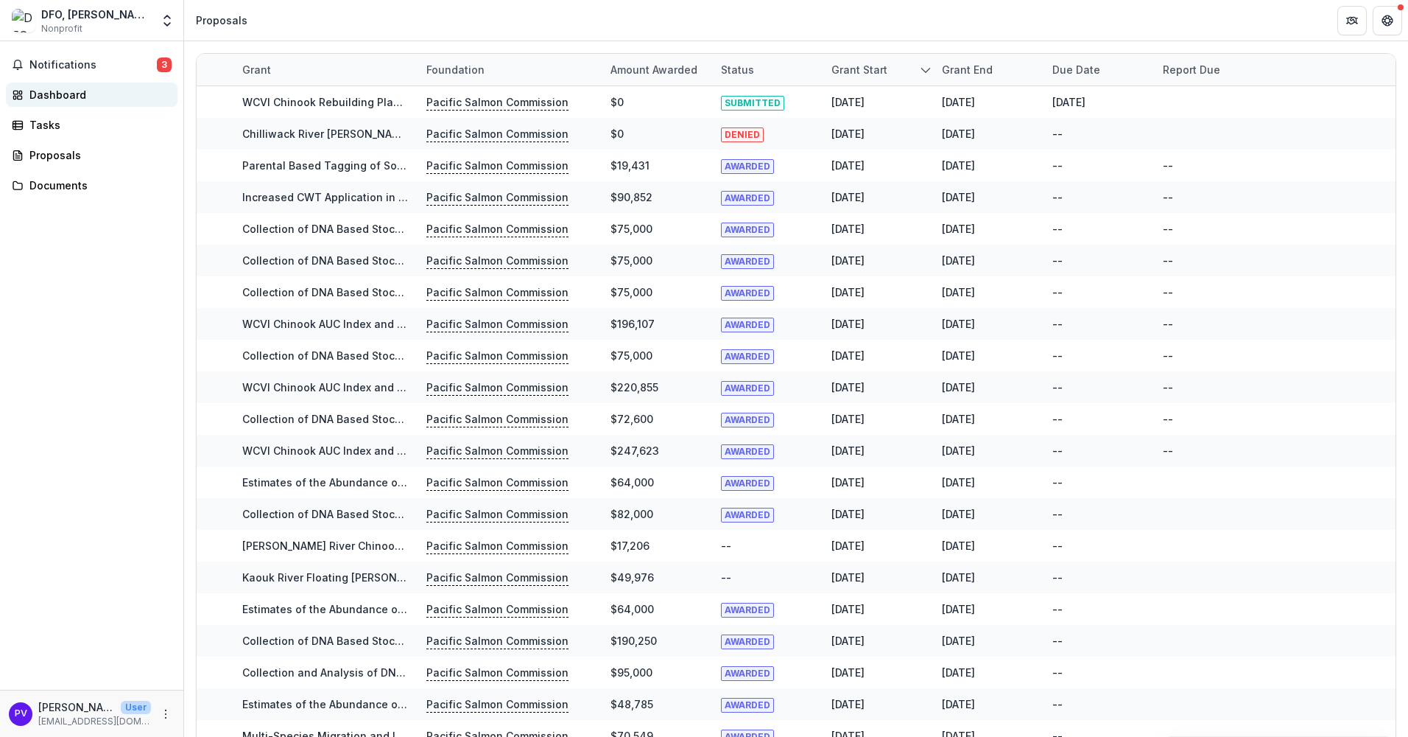
click at [67, 94] on div "Dashboard" at bounding box center [97, 94] width 136 height 15
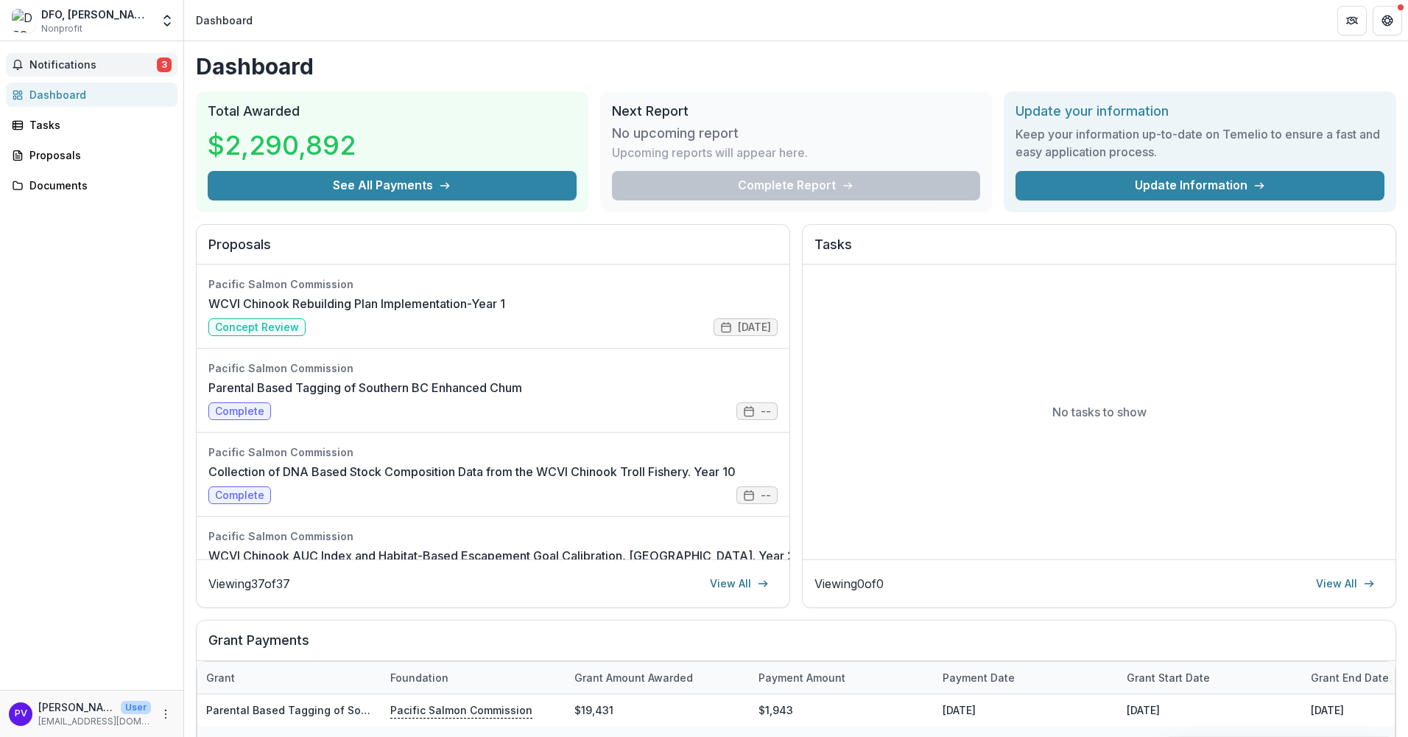
click at [67, 65] on span "Notifications" at bounding box center [92, 65] width 127 height 13
click at [80, 263] on div "Notifications 3 Unread 3 Archived SB [PERSON_NAME] added a comment to WCVI Chin…" at bounding box center [91, 365] width 183 height 648
click at [242, 312] on link "WCVI Chinook Rebuilding Plan Implementation-Year 1" at bounding box center [356, 304] width 297 height 18
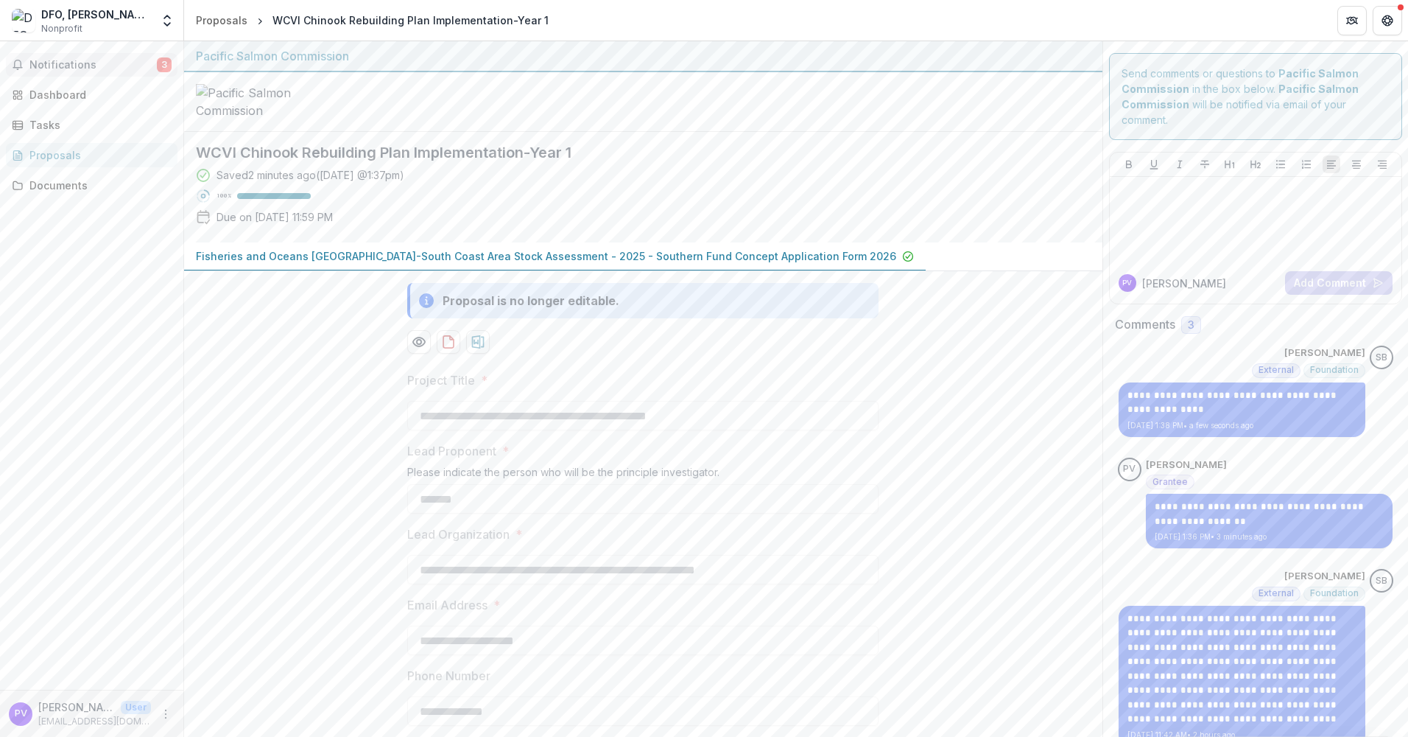
click at [61, 67] on span "Notifications" at bounding box center [92, 65] width 127 height 13
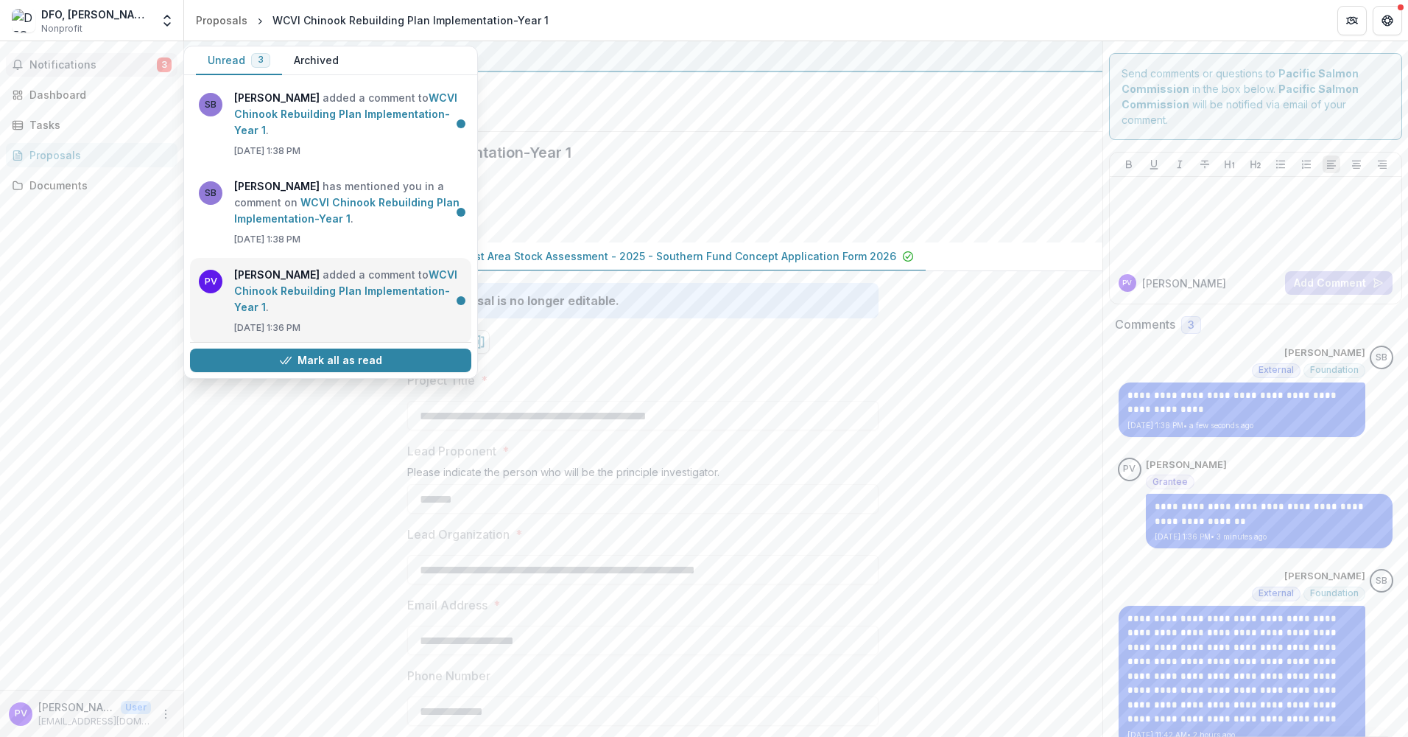
click at [303, 283] on link "WCVI Chinook Rebuilding Plan Implementation-Year 1" at bounding box center [345, 290] width 223 height 45
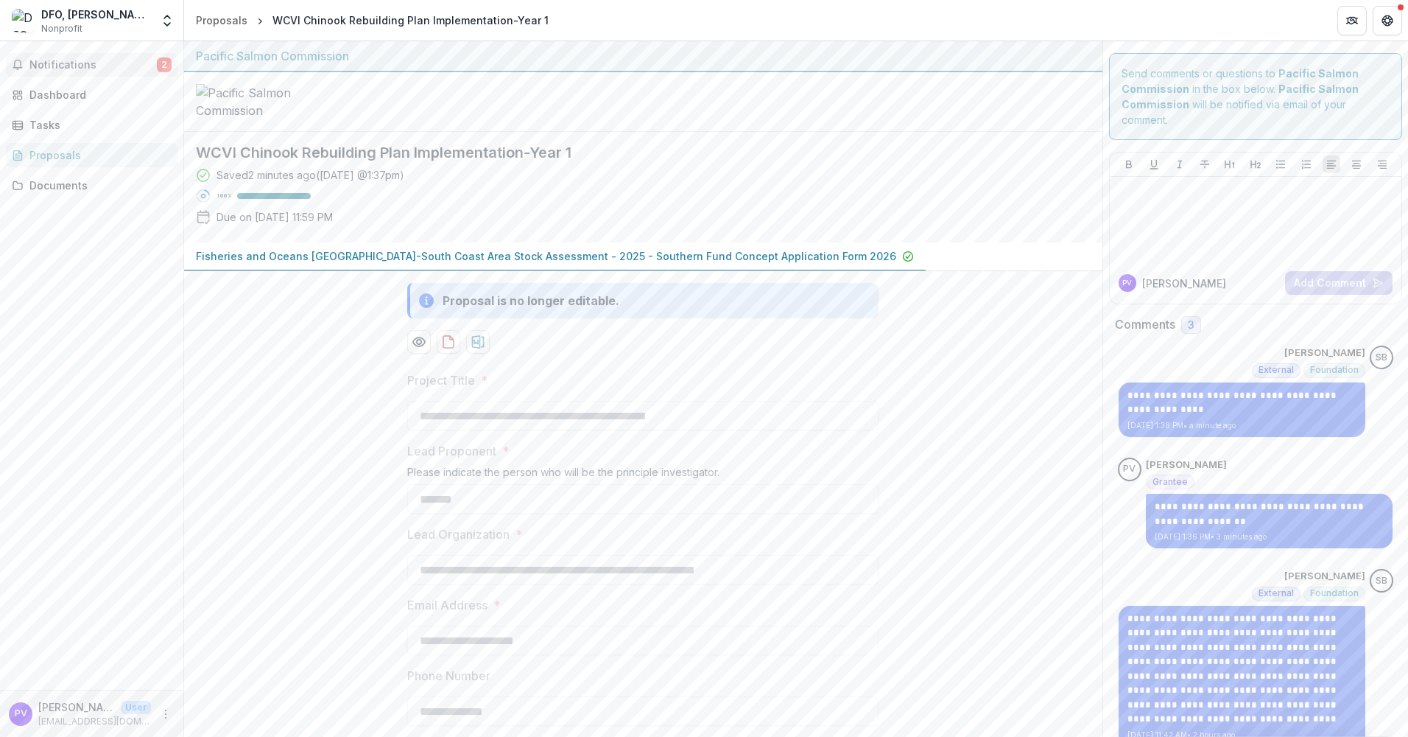
click at [95, 60] on span "Notifications" at bounding box center [92, 65] width 127 height 13
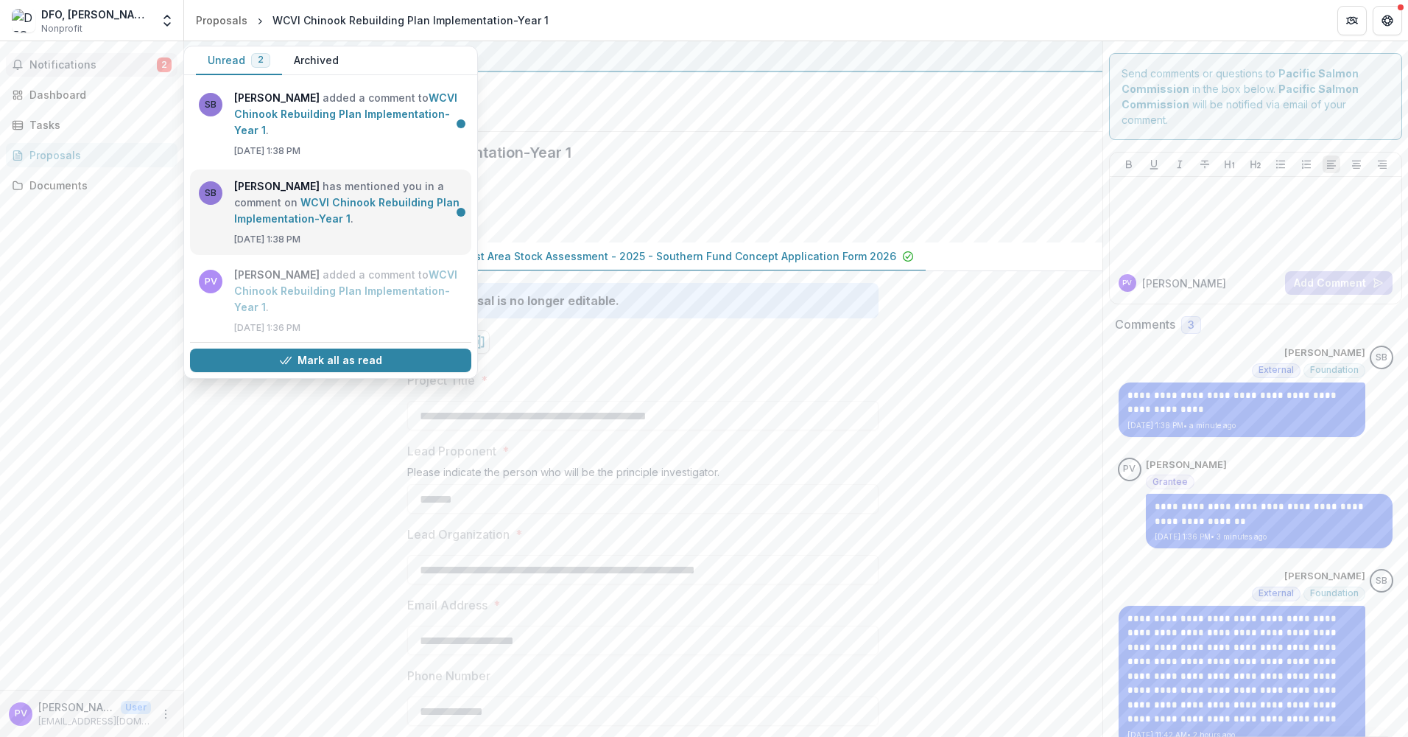
click at [281, 196] on link "WCVI Chinook Rebuilding Plan Implementation-Year 1" at bounding box center [346, 210] width 225 height 29
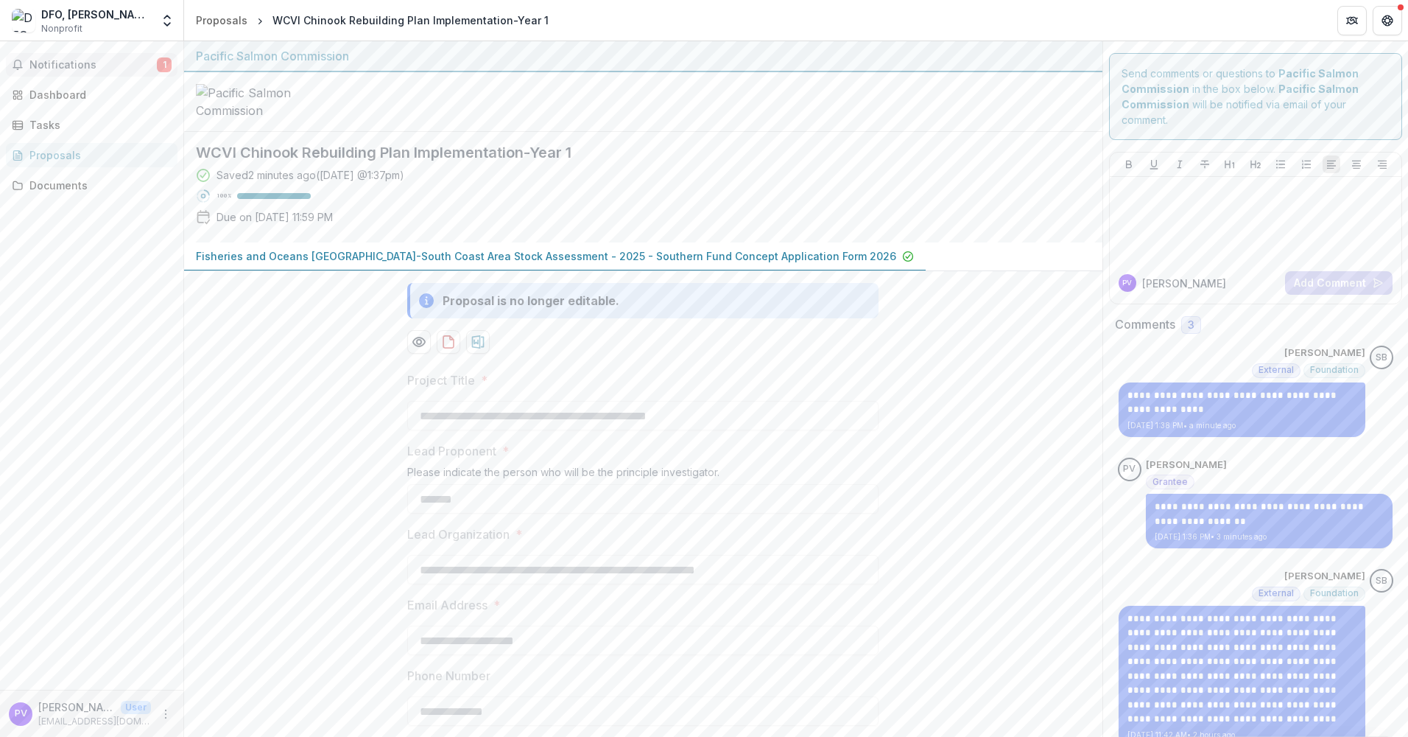
click at [55, 63] on span "Notifications" at bounding box center [92, 65] width 127 height 13
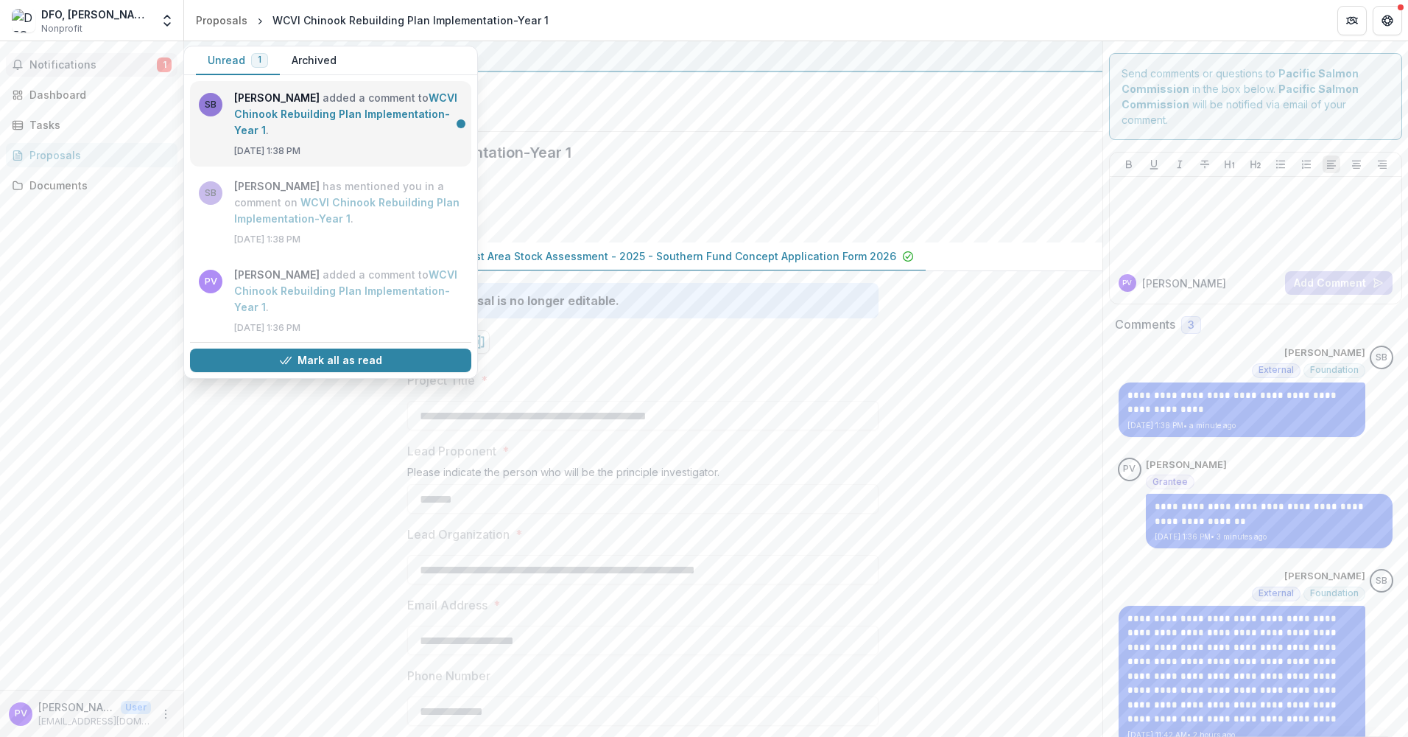
click at [292, 108] on link "WCVI Chinook Rebuilding Plan Implementation-Year 1" at bounding box center [345, 113] width 223 height 45
